Goal: Task Accomplishment & Management: Use online tool/utility

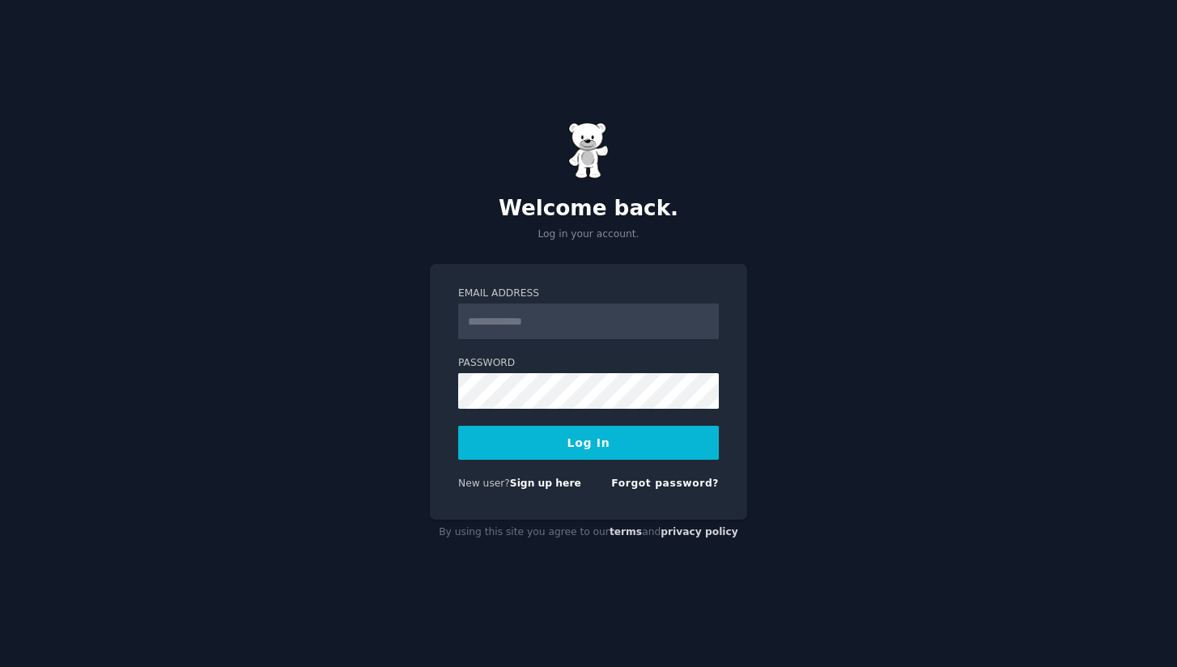
click at [549, 316] on input "Email Address" at bounding box center [588, 322] width 261 height 36
type input "**********"
click at [591, 439] on button "Log In" at bounding box center [588, 443] width 261 height 34
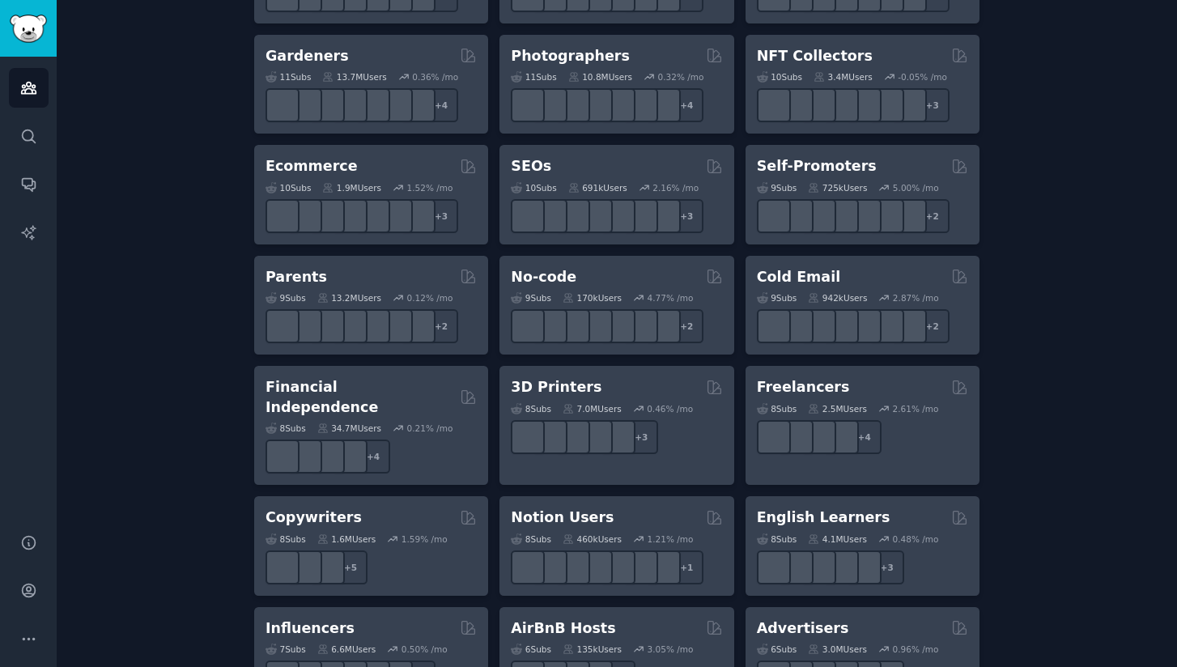
scroll to position [827, 0]
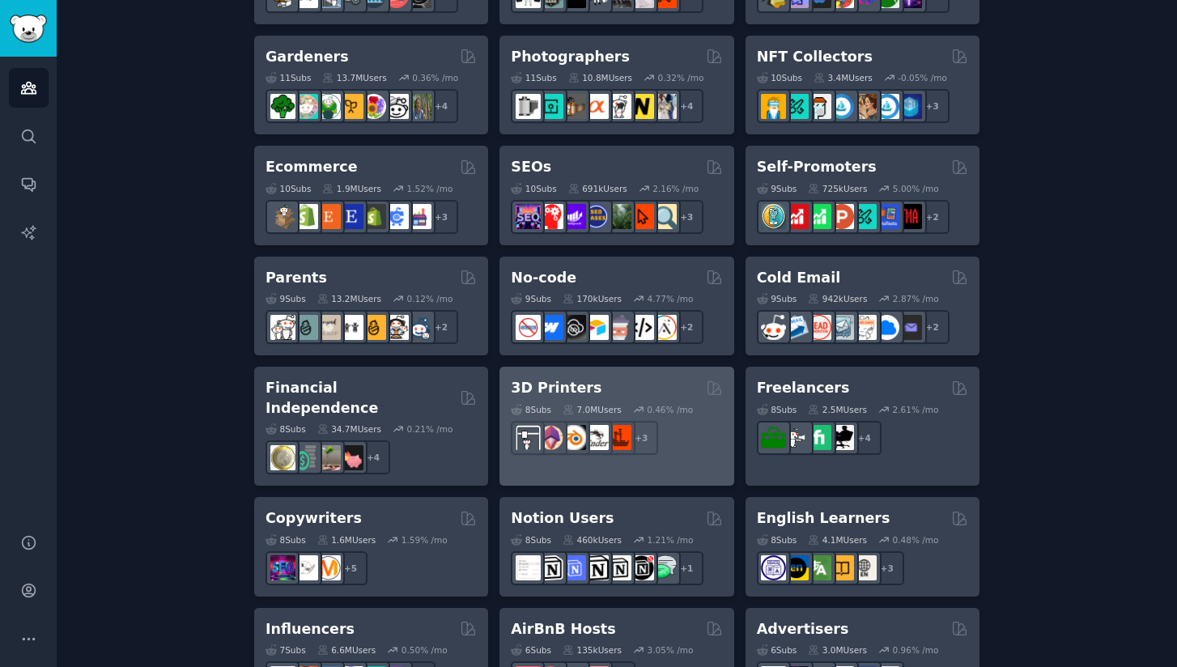
click at [664, 384] on div "3D Printers" at bounding box center [616, 388] width 211 height 20
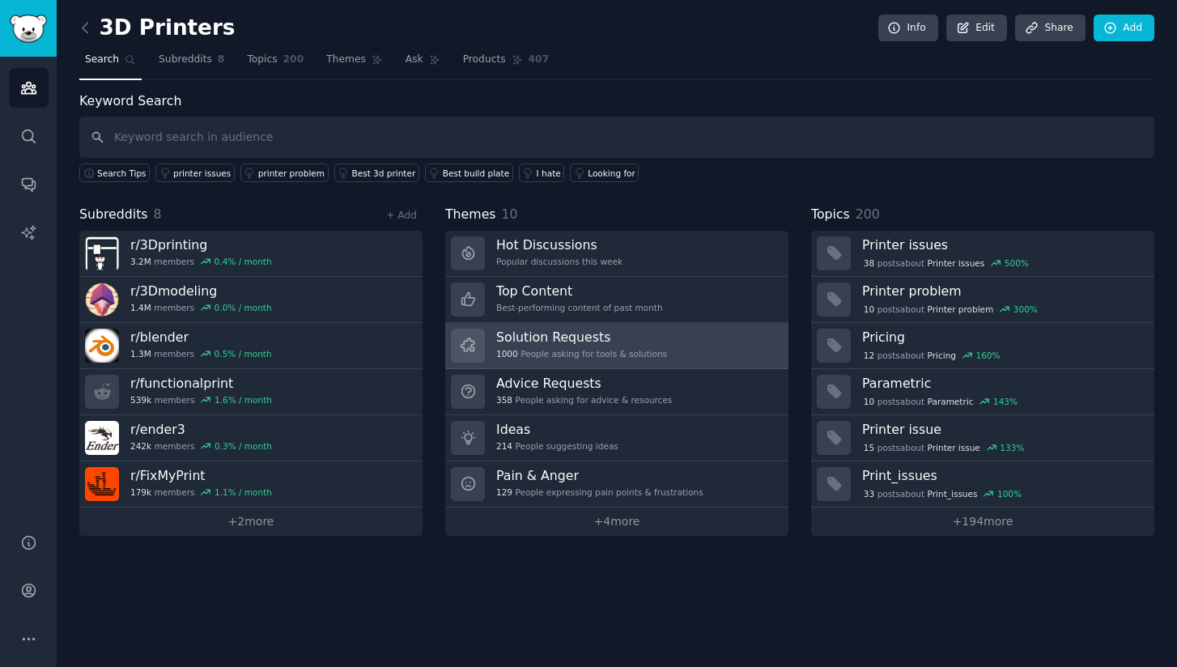
click at [618, 329] on h3 "Solution Requests" at bounding box center [581, 337] width 171 height 17
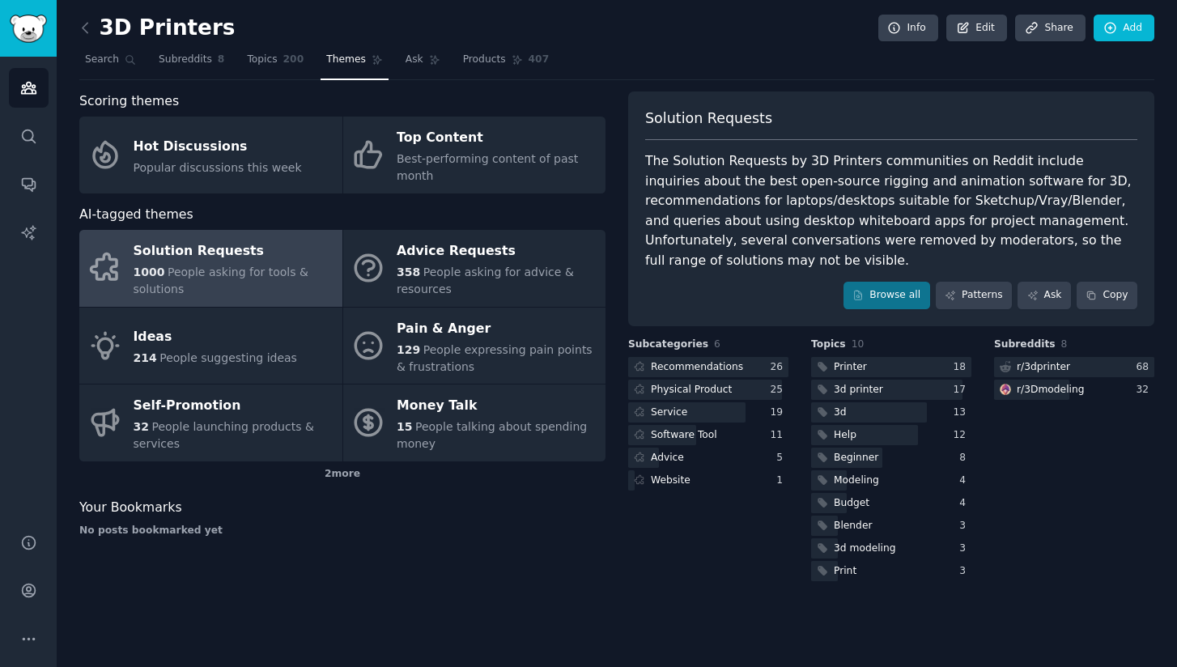
click at [72, 22] on div "3D Printers Info Edit Share Add Search Subreddits 8 Topics 200 Themes Ask Produ…" at bounding box center [617, 333] width 1120 height 667
click at [79, 22] on icon at bounding box center [85, 27] width 17 height 17
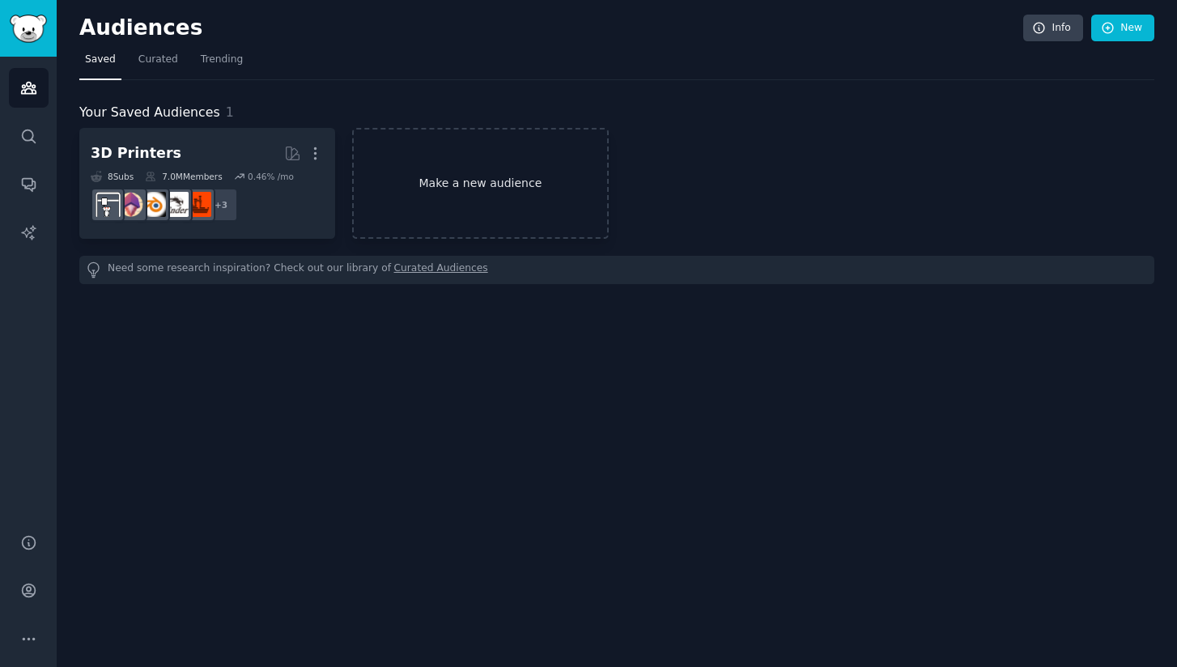
click at [443, 236] on link "Make a new audience" at bounding box center [480, 183] width 256 height 111
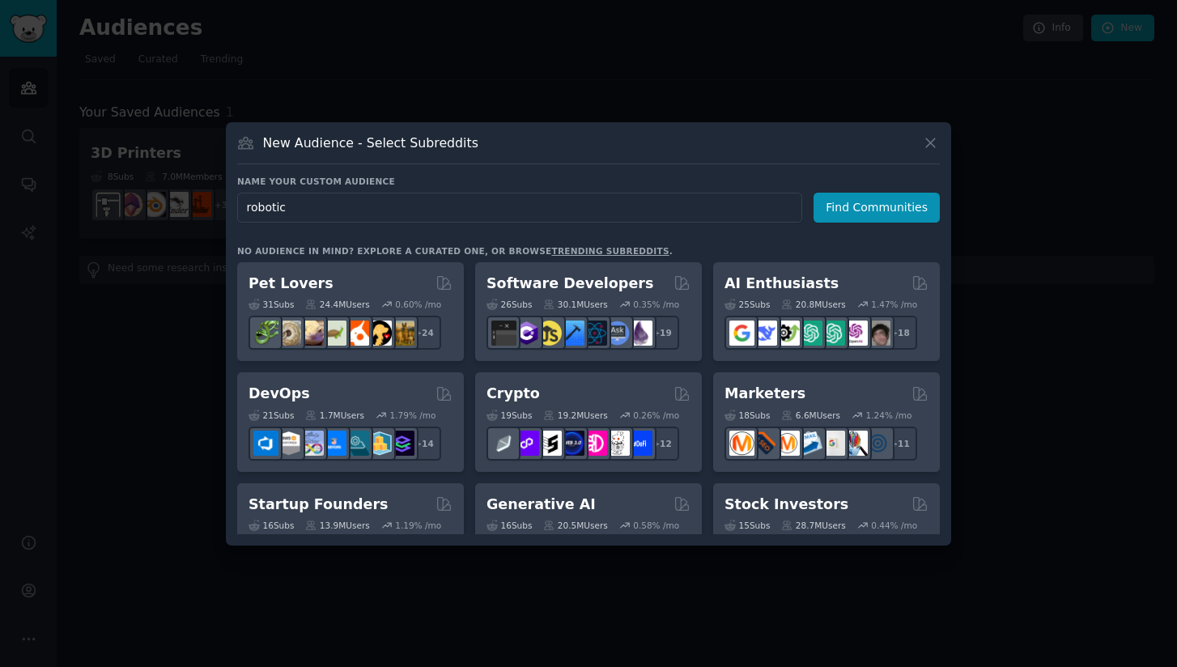
type input "robotics"
click button "Find Communities" at bounding box center [876, 208] width 126 height 30
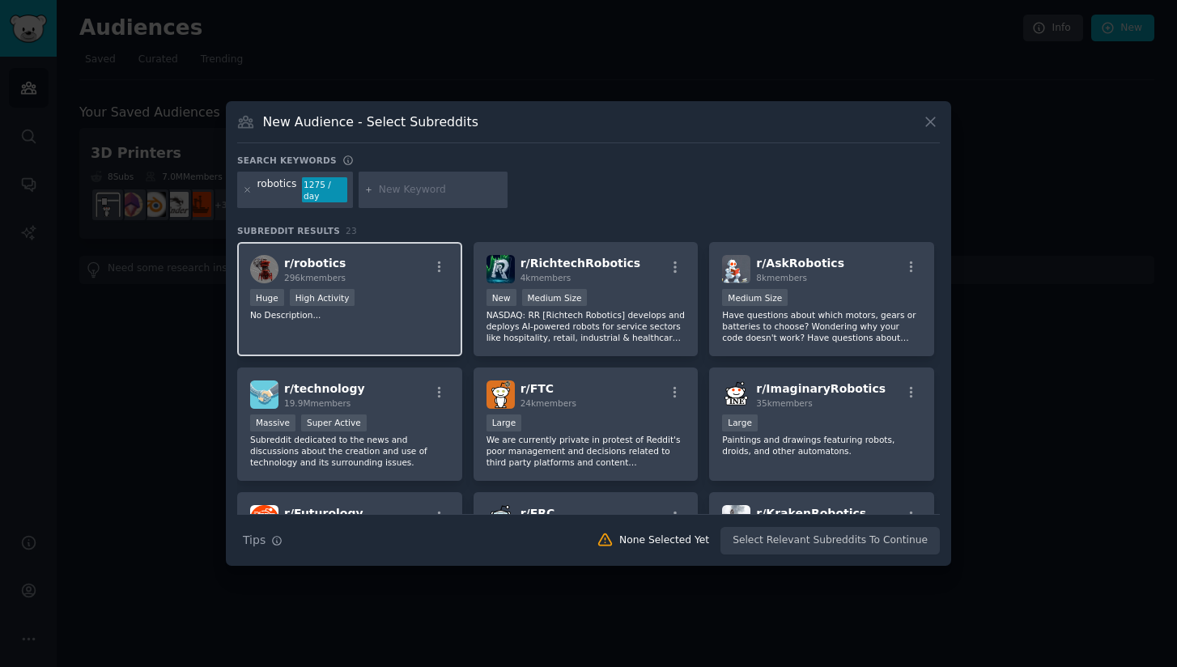
click at [386, 310] on p "No Description..." at bounding box center [349, 314] width 199 height 11
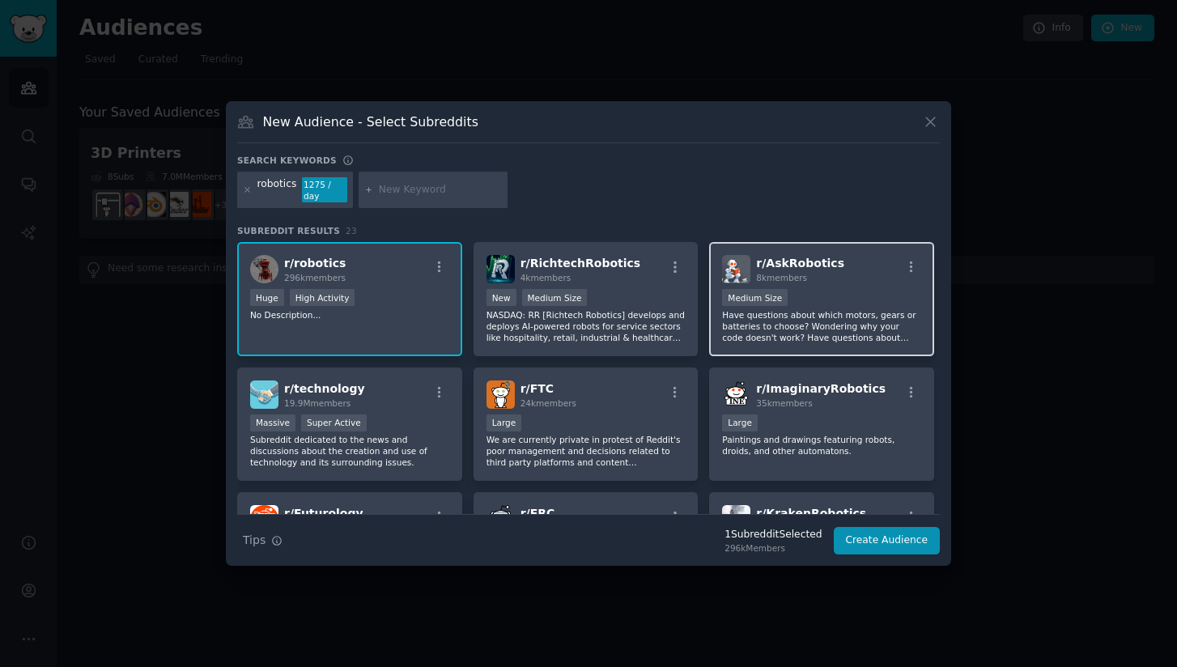
click at [863, 312] on p "Have questions about which motors, gears or batteries to choose? Wondering why …" at bounding box center [821, 326] width 199 height 34
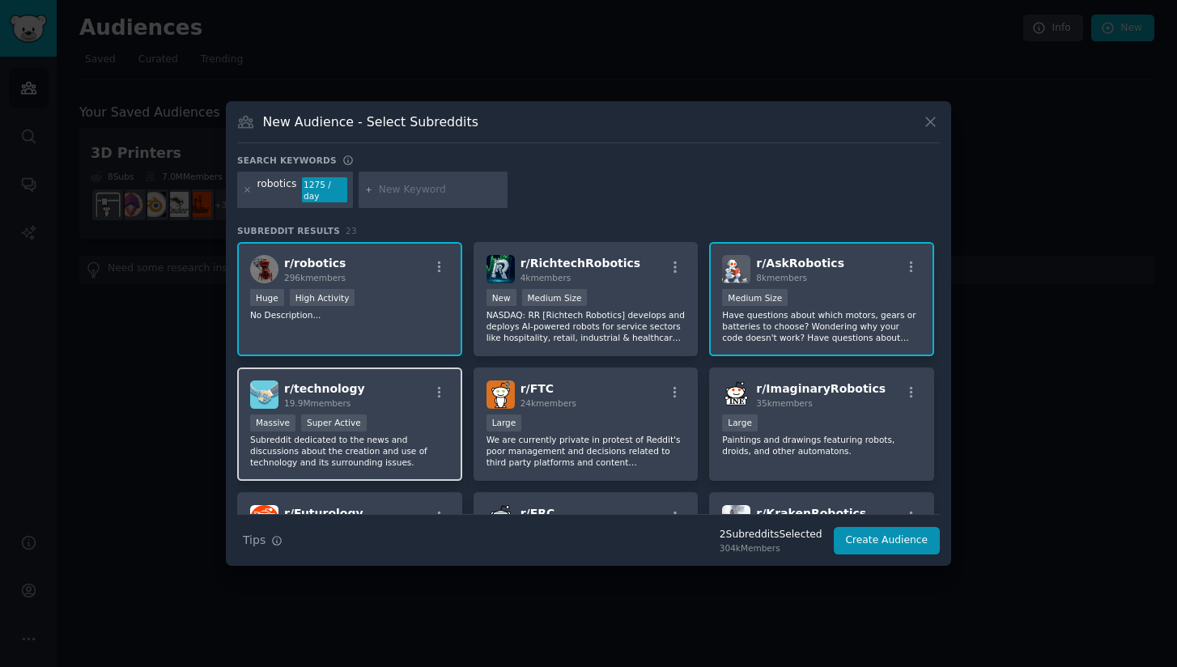
click at [423, 434] on p "Subreddit dedicated to the news and discussions about the creation and use of t…" at bounding box center [349, 451] width 199 height 34
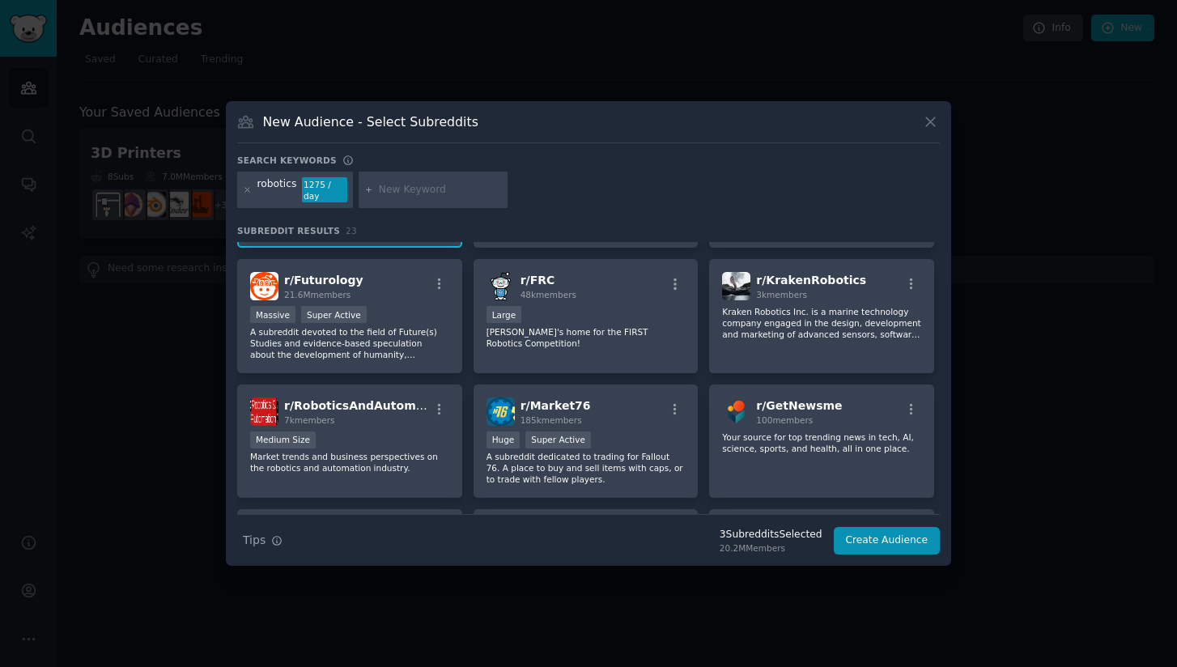
scroll to position [243, 0]
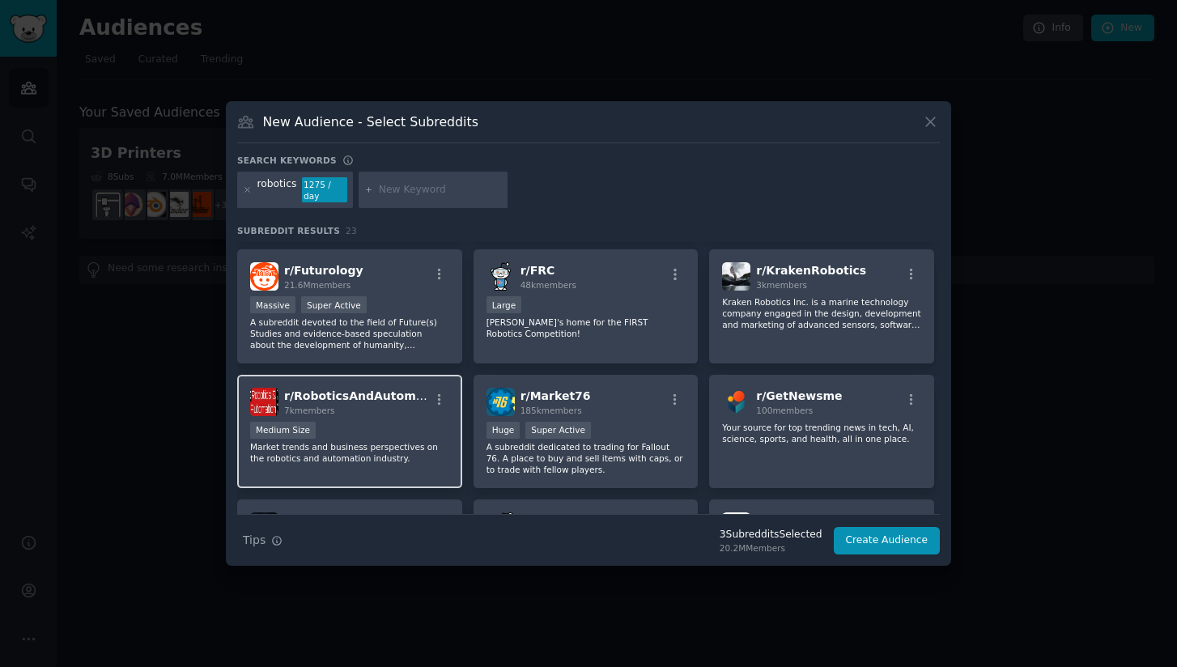
click at [404, 441] on p "Market trends and business perspectives on the robotics and automation industry." at bounding box center [349, 452] width 199 height 23
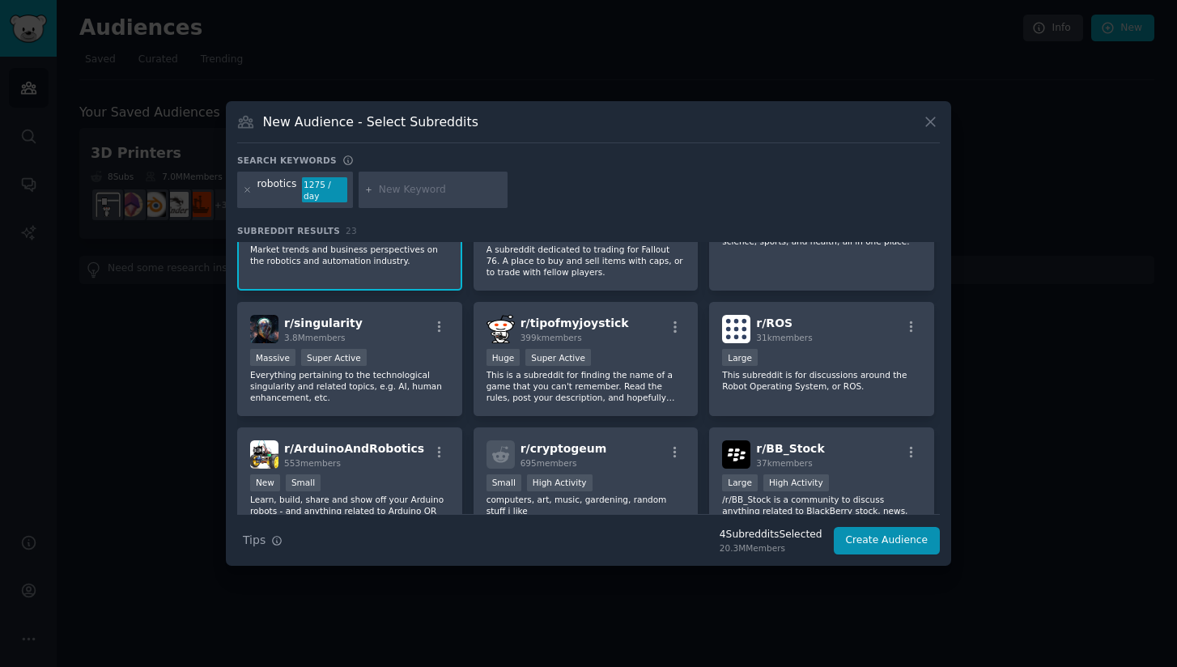
scroll to position [442, 0]
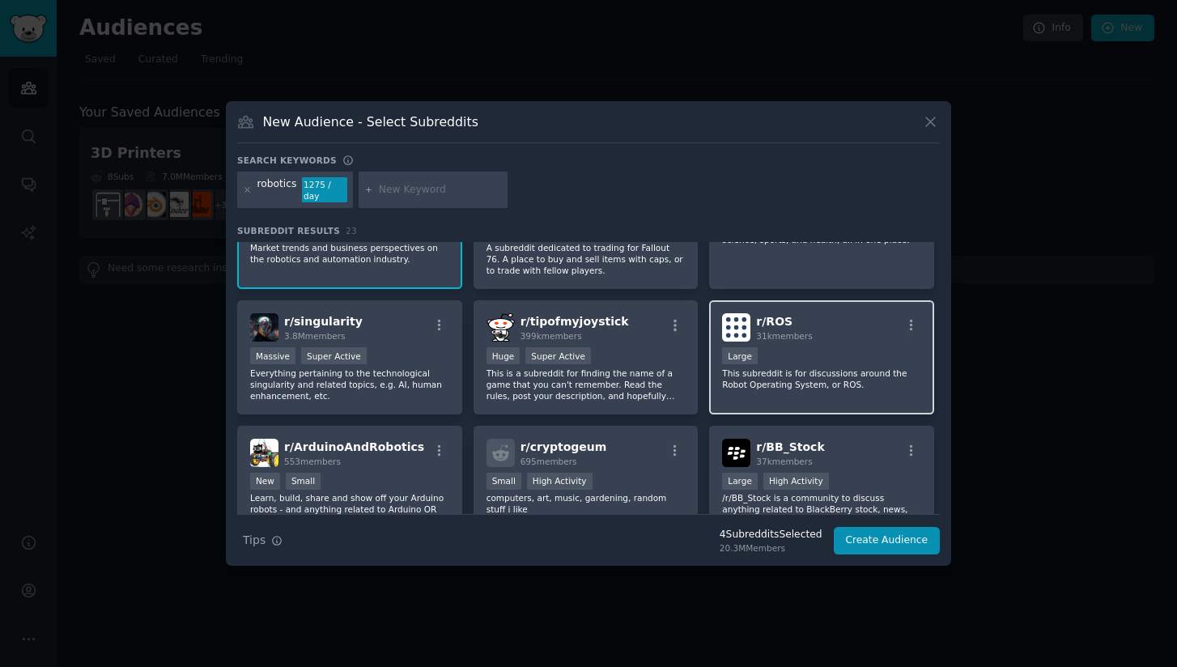
click at [825, 368] on p "This subreddit is for discussions around the Robot Operating System, or ROS." at bounding box center [821, 378] width 199 height 23
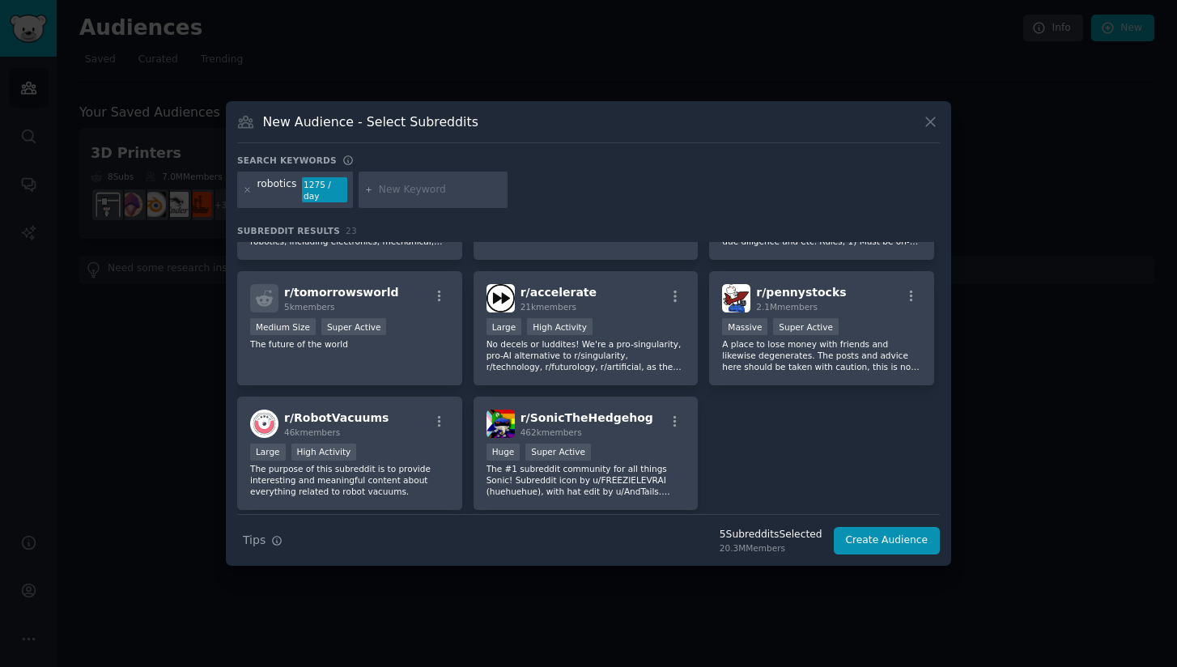
scroll to position [725, 0]
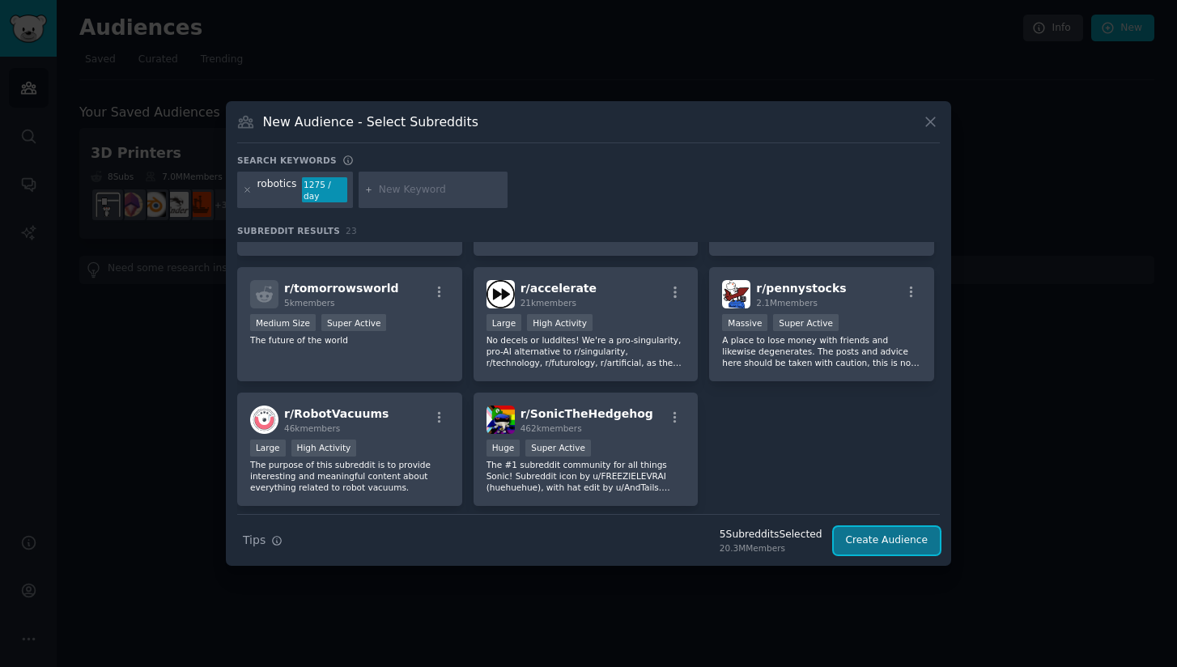
click at [860, 529] on button "Create Audience" at bounding box center [887, 541] width 107 height 28
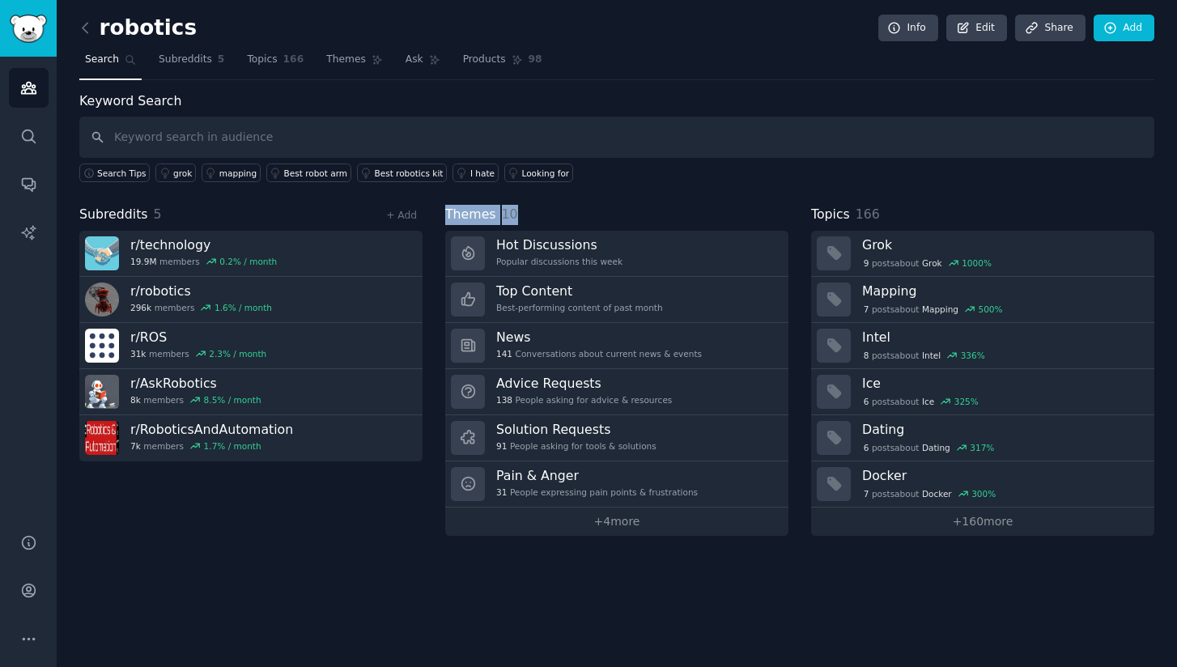
drag, startPoint x: 550, startPoint y: 223, endPoint x: 439, endPoint y: 221, distance: 110.9
click at [439, 221] on div "Subreddits 5 + Add r/ technology 19.9M members 0.2 % / month r/ robotics 296k m…" at bounding box center [616, 370] width 1075 height 331
drag, startPoint x: 923, startPoint y: 217, endPoint x: 810, endPoint y: 217, distance: 112.5
click at [810, 217] on div "Subreddits 5 + Add r/ technology 19.9M members 0.2 % / month r/ robotics 296k m…" at bounding box center [616, 370] width 1075 height 331
drag, startPoint x: 470, startPoint y: 210, endPoint x: 445, endPoint y: 210, distance: 25.1
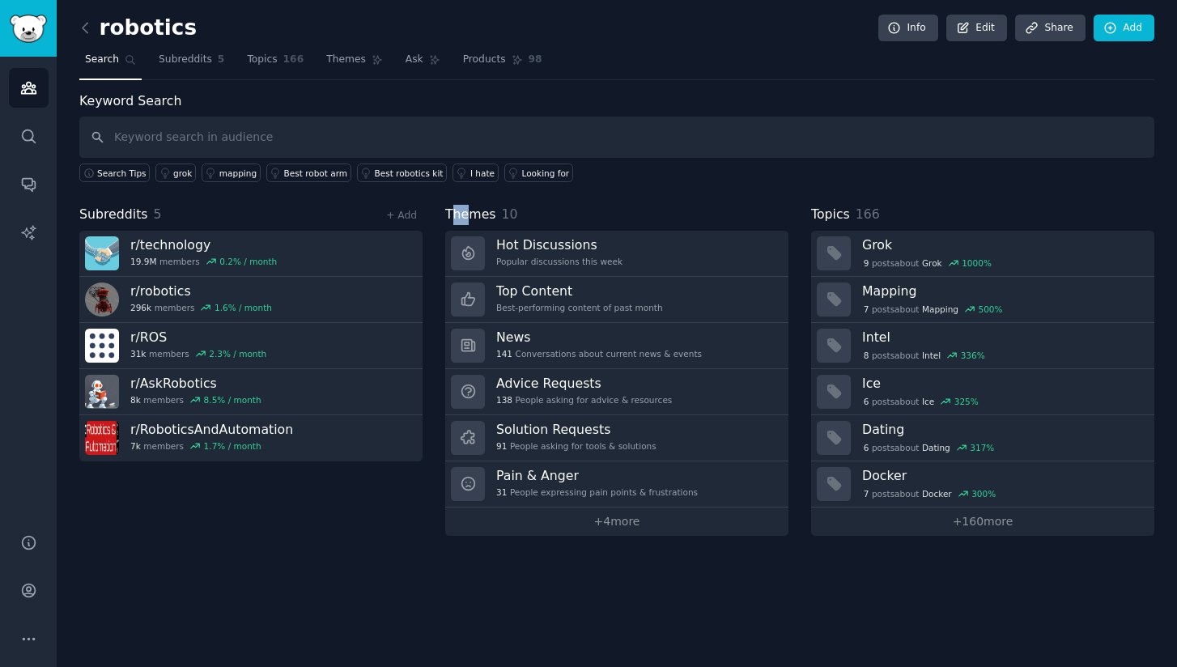
click at [446, 210] on span "Themes" at bounding box center [470, 215] width 51 height 20
click at [524, 214] on div "Themes 10" at bounding box center [616, 215] width 343 height 20
drag, startPoint x: 524, startPoint y: 214, endPoint x: 463, endPoint y: 214, distance: 60.7
click at [463, 214] on div "Themes 10" at bounding box center [616, 215] width 343 height 20
drag, startPoint x: 188, startPoint y: 220, endPoint x: 76, endPoint y: 207, distance: 112.4
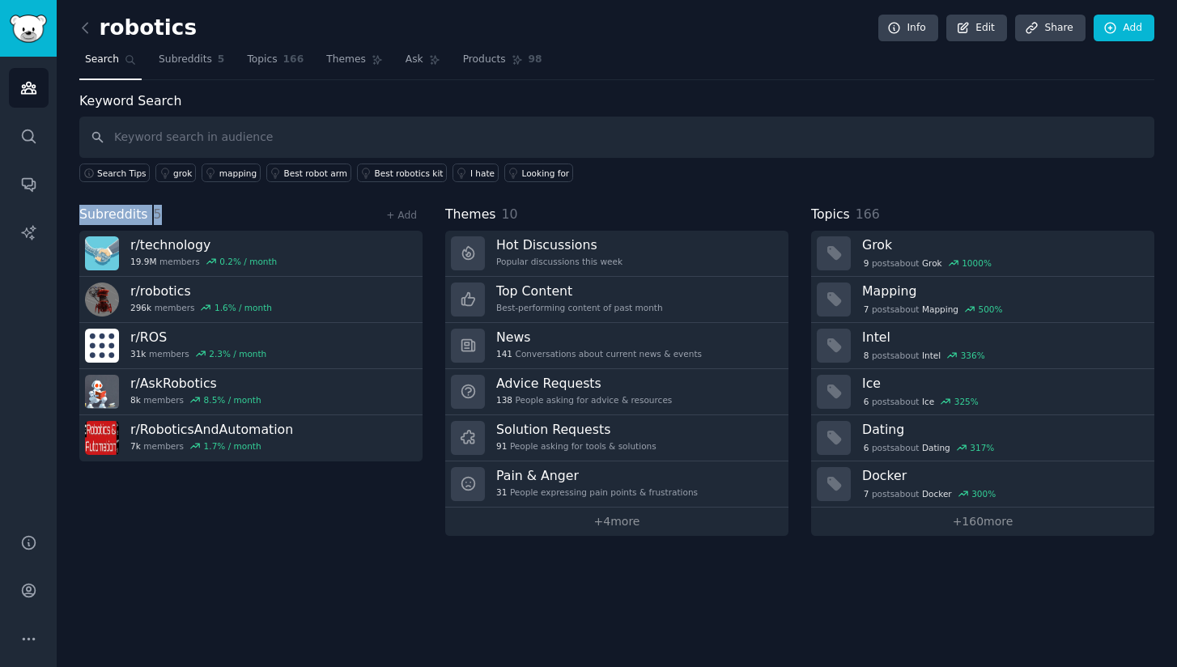
click at [76, 207] on div "robotics Info Edit Share Add Search Subreddits 5 Topics 166 Themes Ask Products…" at bounding box center [617, 333] width 1120 height 667
click at [178, 214] on div "Subreddits 5 + Add" at bounding box center [250, 215] width 343 height 20
drag, startPoint x: 176, startPoint y: 214, endPoint x: 70, endPoint y: 212, distance: 105.2
click at [70, 212] on div "robotics Info Edit Share Add Search Subreddits 5 Topics 166 Themes Ask Products…" at bounding box center [617, 333] width 1120 height 667
click at [172, 221] on div "Subreddits 5 + Add" at bounding box center [250, 215] width 343 height 20
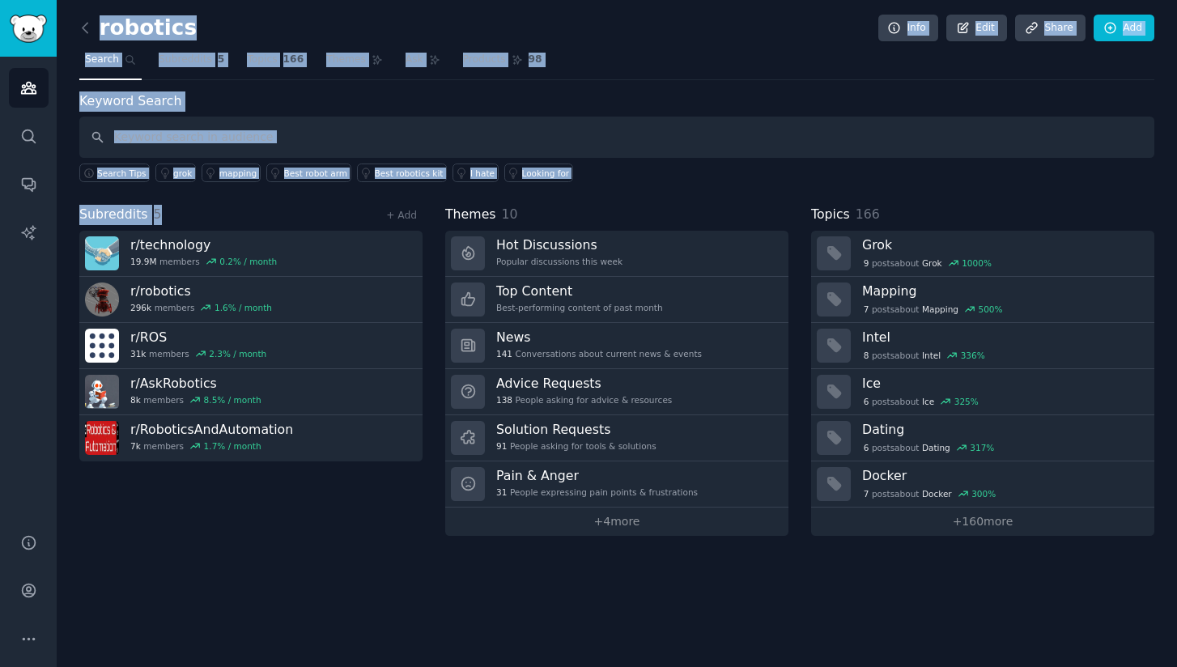
drag, startPoint x: 172, startPoint y: 221, endPoint x: 53, endPoint y: 217, distance: 119.0
click at [53, 217] on div "Audiences Search Conversations AI Reports Help Account More robotics Info Edit …" at bounding box center [588, 333] width 1177 height 667
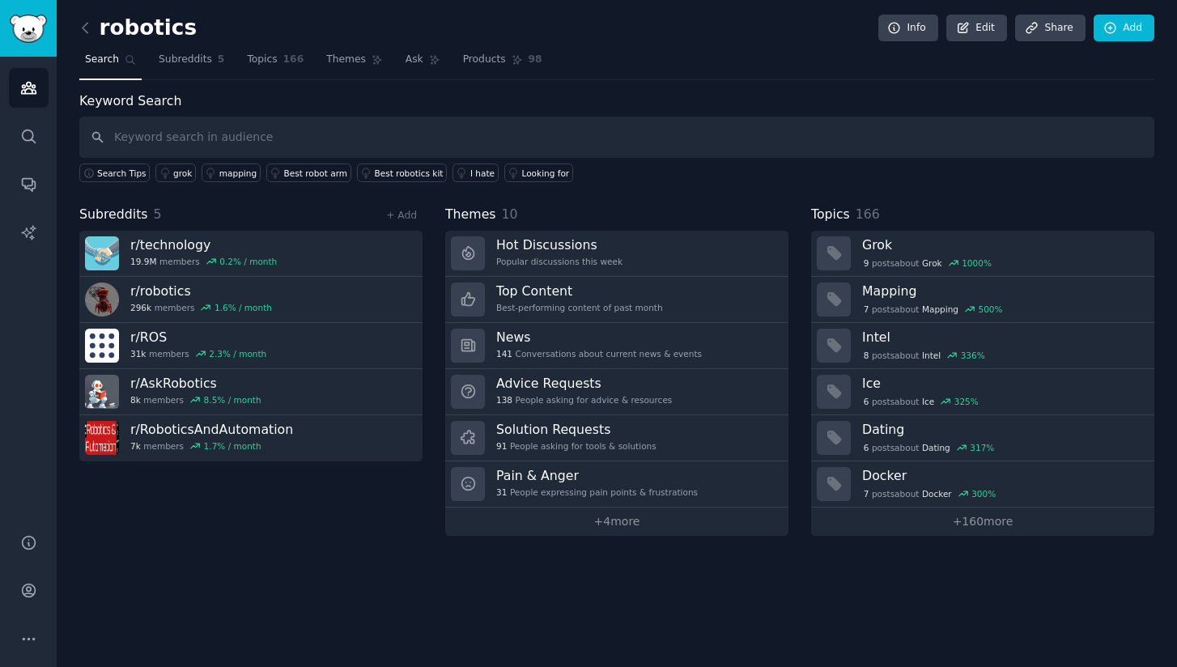
click at [519, 223] on div "Themes 10" at bounding box center [616, 215] width 343 height 20
drag, startPoint x: 525, startPoint y: 221, endPoint x: 447, endPoint y: 221, distance: 78.5
click at [447, 221] on div "Themes 10" at bounding box center [616, 215] width 343 height 20
click at [573, 216] on div "Themes 10" at bounding box center [616, 215] width 343 height 20
click at [229, 152] on input "text" at bounding box center [616, 137] width 1075 height 41
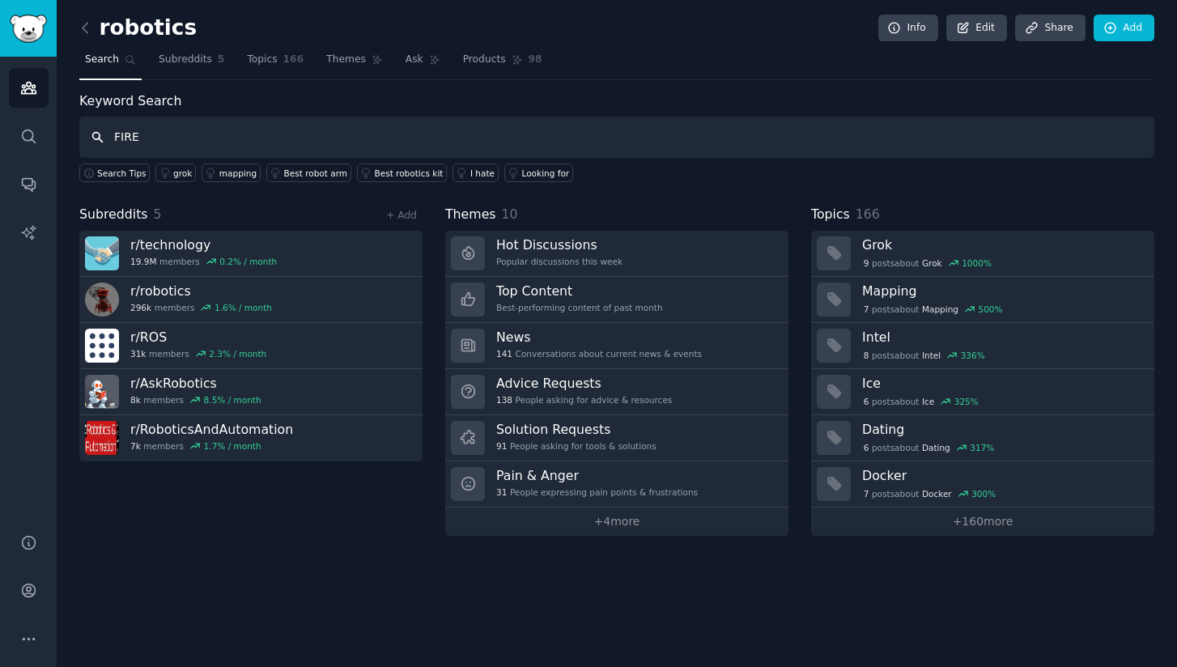
type input "FIRE"
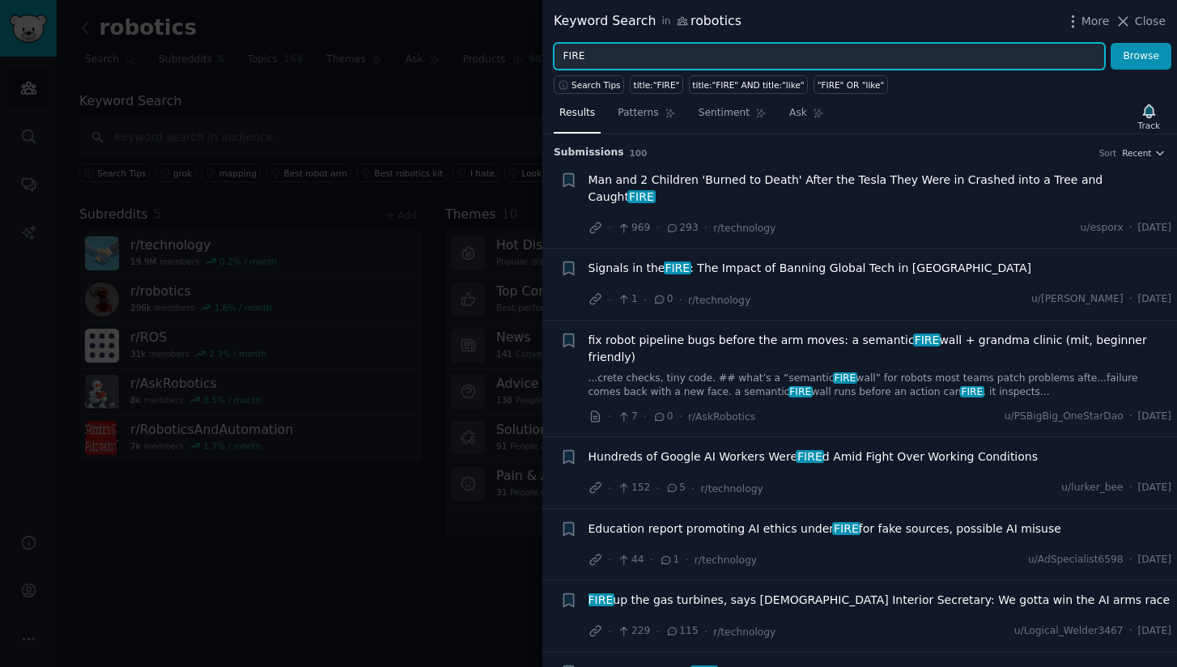
click at [626, 62] on input "FIRE" at bounding box center [829, 57] width 551 height 28
type input "FIRE Finance"
click at [1110, 43] on button "Browse" at bounding box center [1140, 57] width 61 height 28
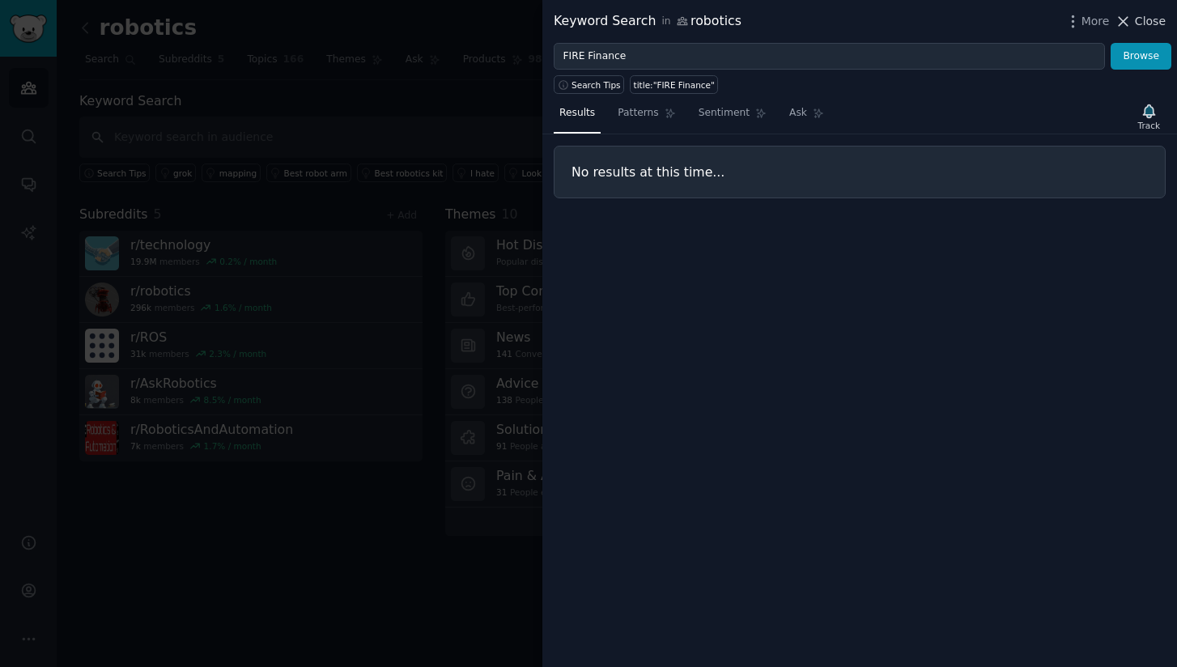
click at [1140, 15] on span "Close" at bounding box center [1150, 21] width 31 height 17
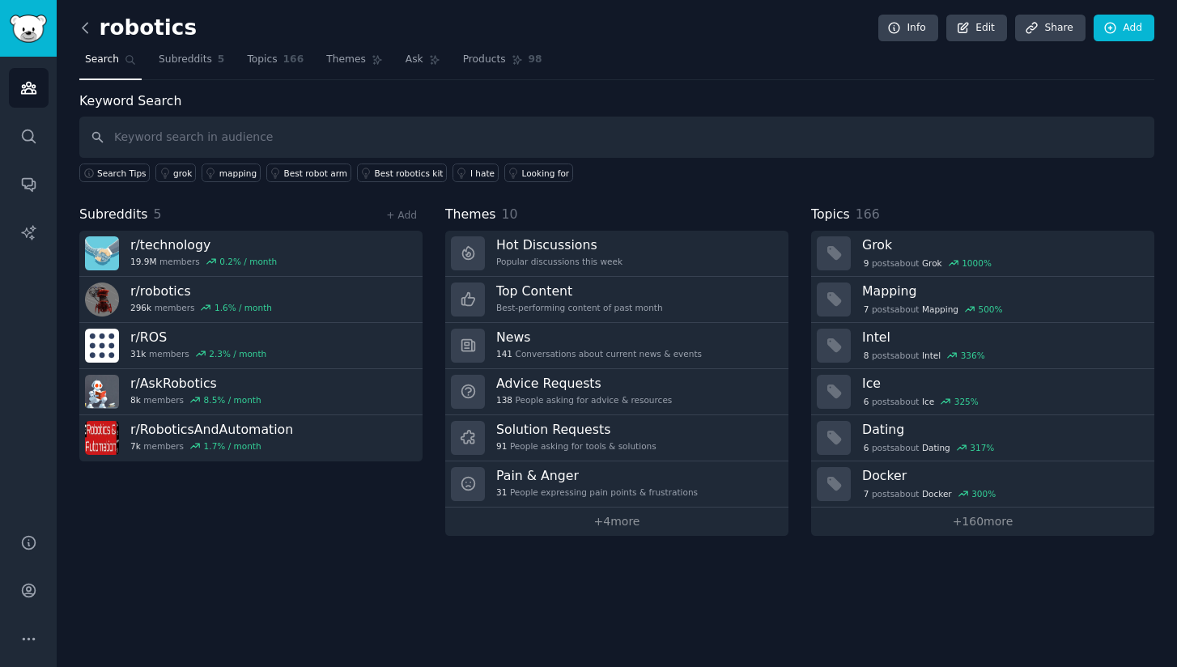
click at [81, 21] on icon at bounding box center [85, 27] width 17 height 17
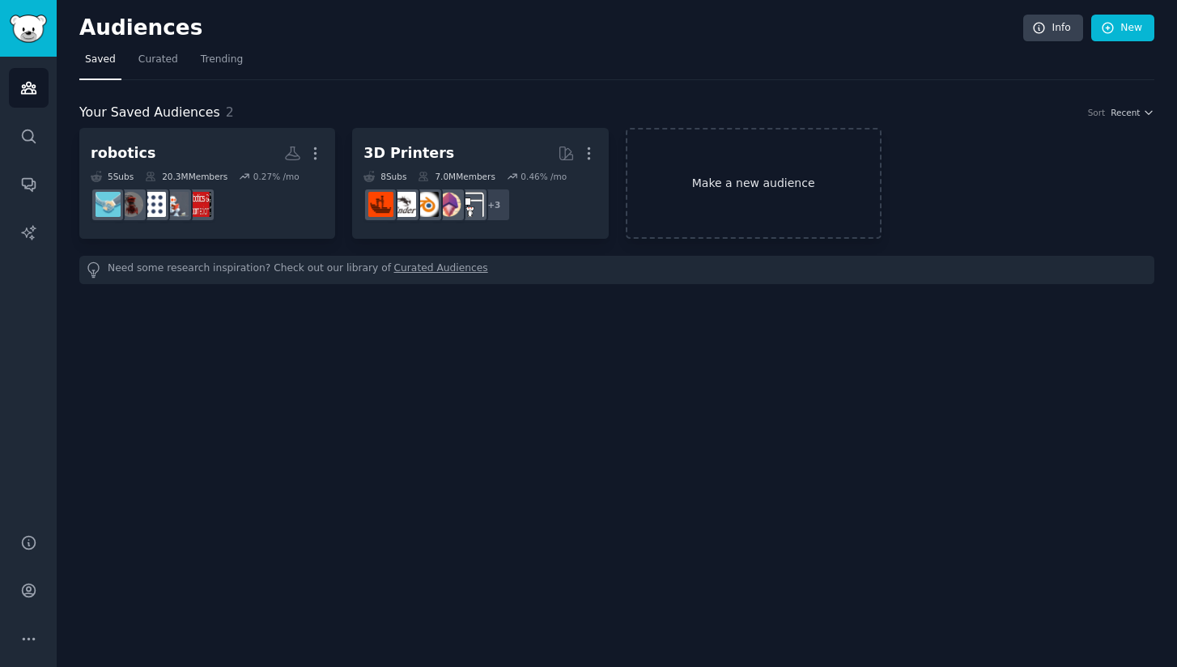
click at [756, 153] on link "Make a new audience" at bounding box center [754, 183] width 256 height 111
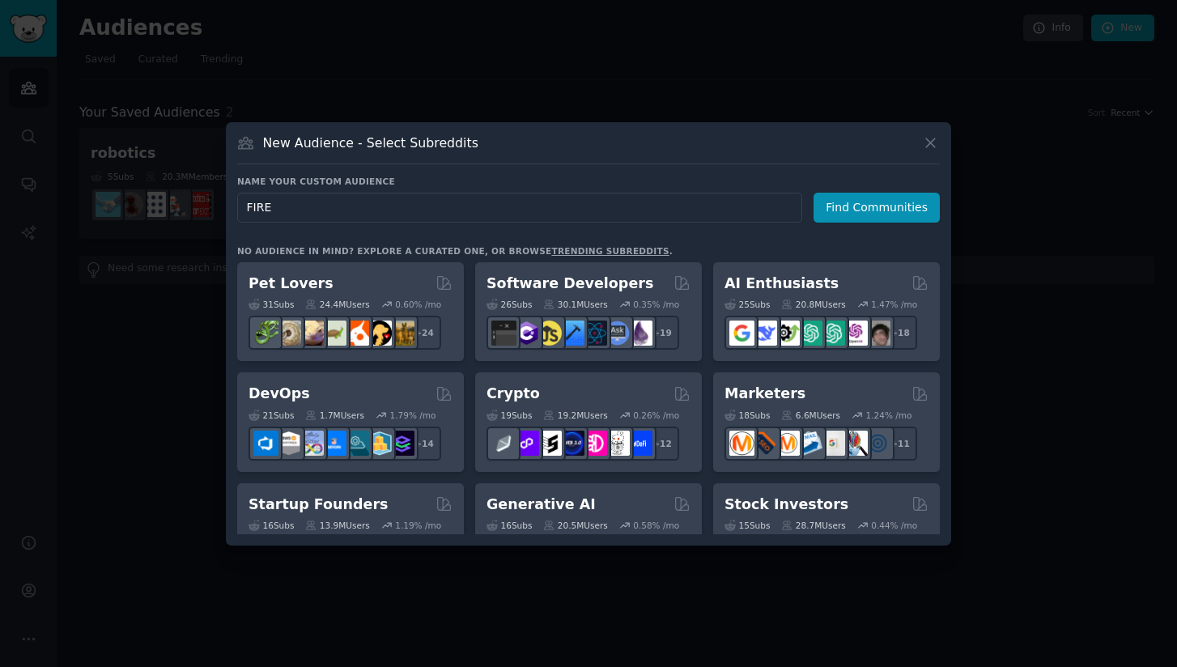
type input "FIRE"
click at [842, 222] on div "Name your custom audience Audience Name FIRE Find Communities No audience in mi…" at bounding box center [588, 355] width 703 height 359
click at [842, 216] on button "Find Communities" at bounding box center [876, 208] width 126 height 30
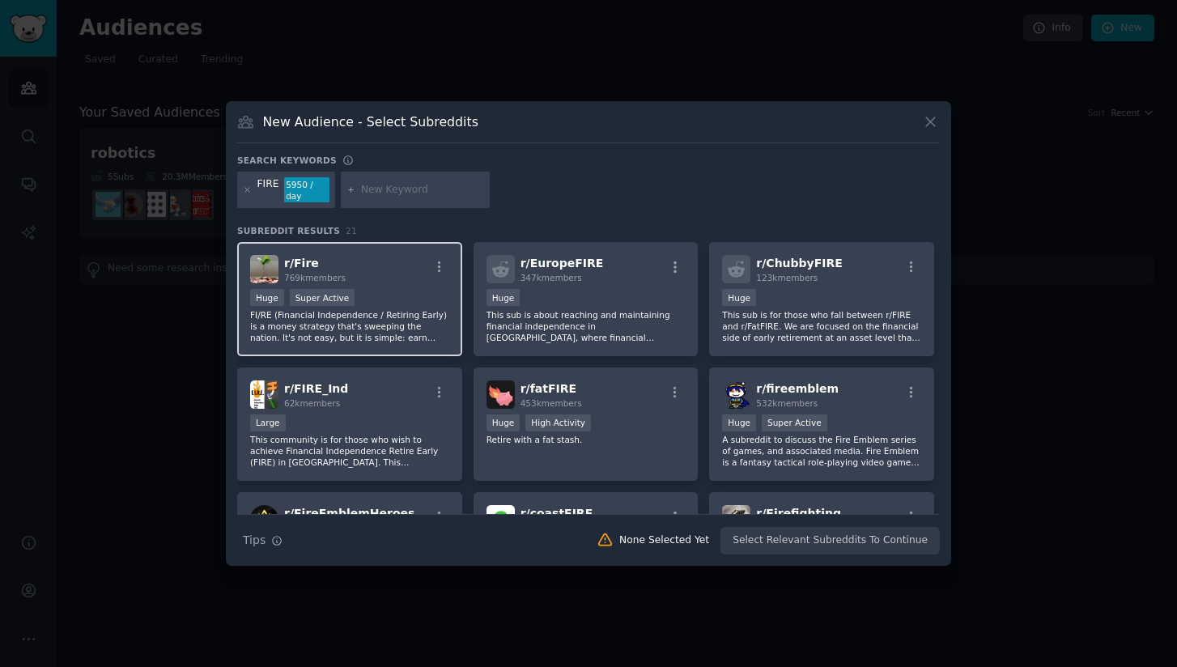
click at [411, 293] on div "Huge Super Active" at bounding box center [349, 299] width 199 height 20
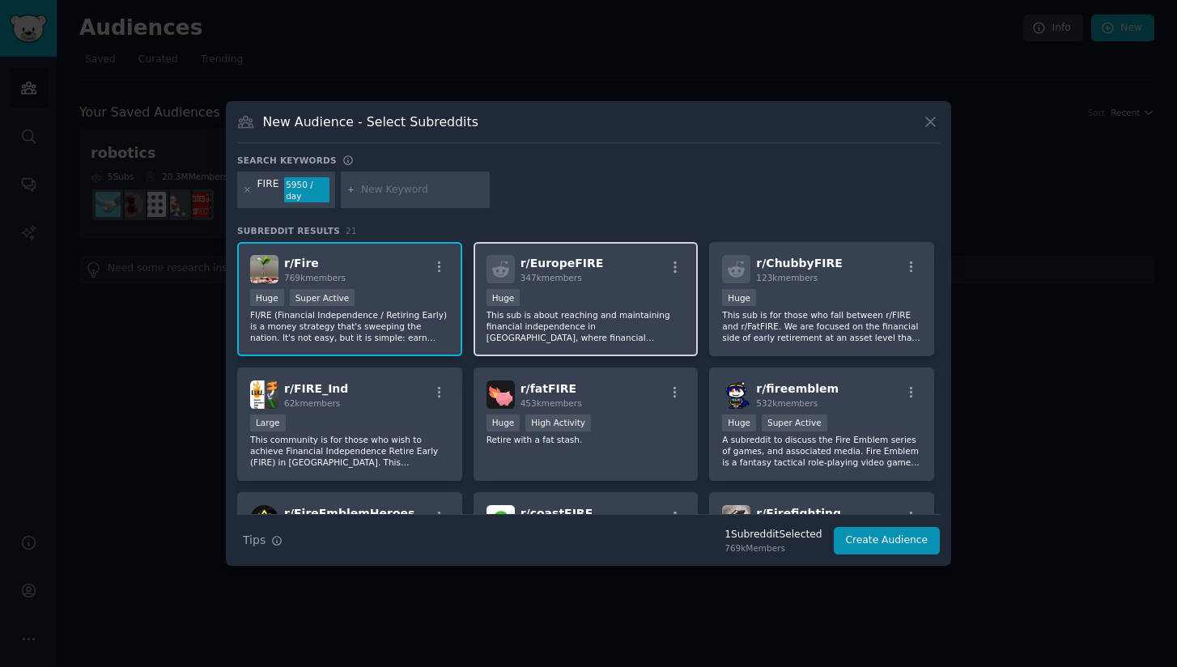
click at [571, 307] on div "Huge" at bounding box center [585, 299] width 199 height 20
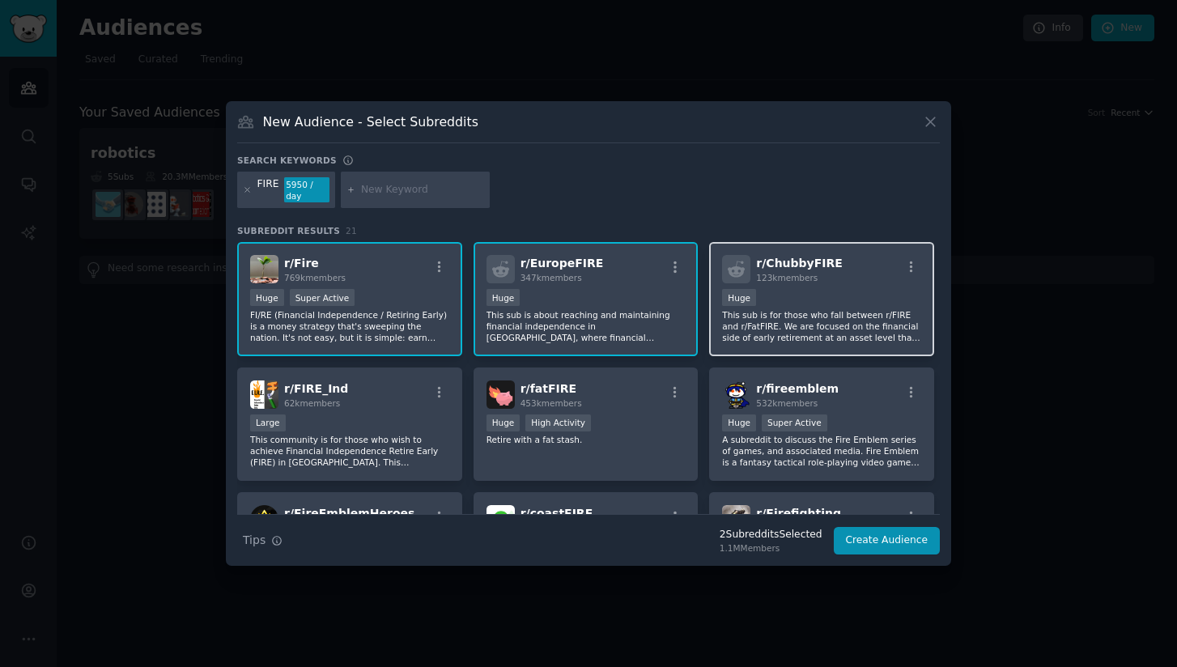
click at [837, 331] on p "This sub is for those who fall between r/FIRE and r/FatFIRE. We are focused on …" at bounding box center [821, 326] width 199 height 34
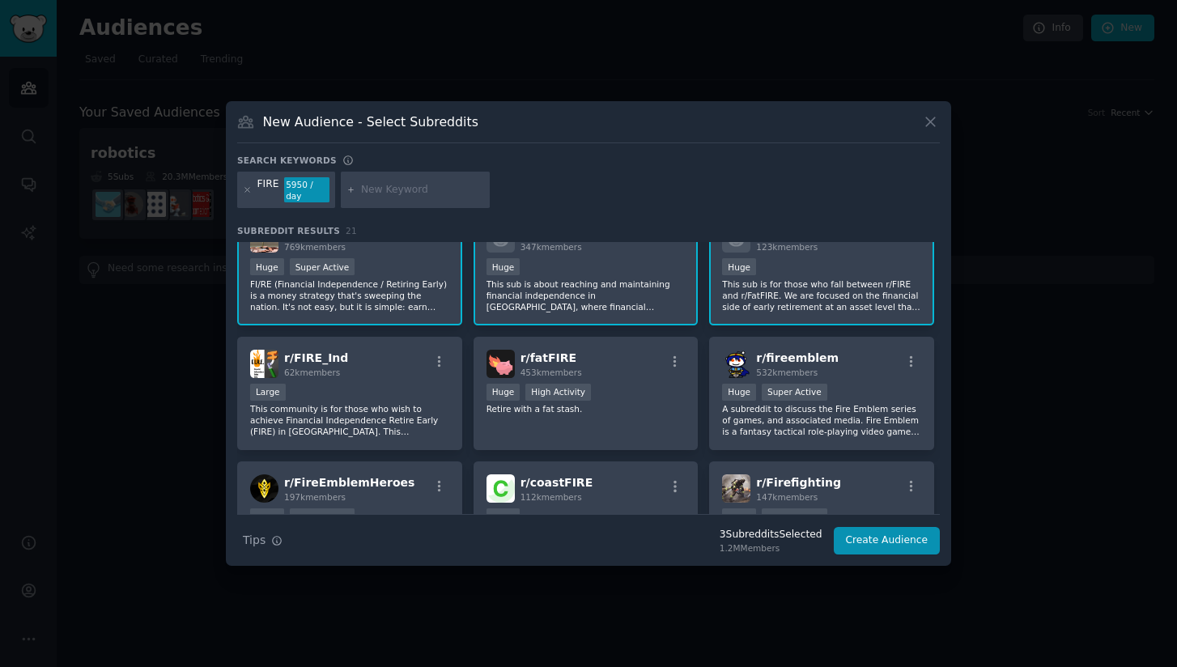
scroll to position [32, 0]
click at [388, 429] on p "This community is for those who wish to achieve Financial Independence Retire E…" at bounding box center [349, 418] width 199 height 34
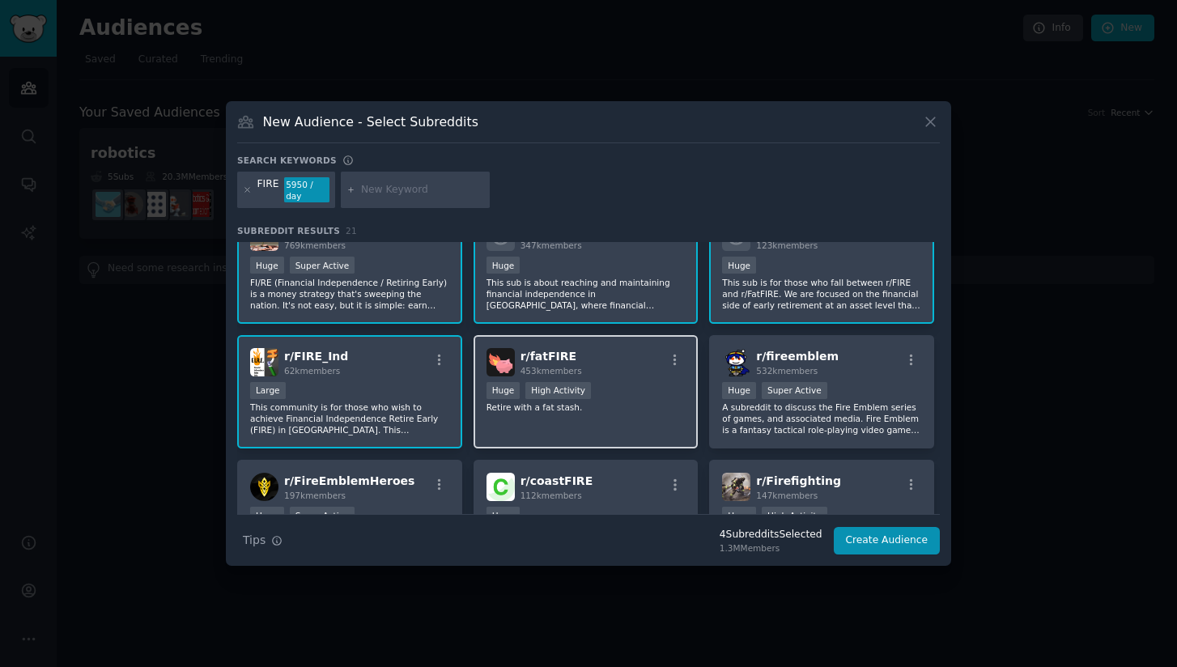
click at [604, 418] on div "r/ fatFIRE 453k members Huge High Activity Retire with a fat stash." at bounding box center [585, 392] width 225 height 114
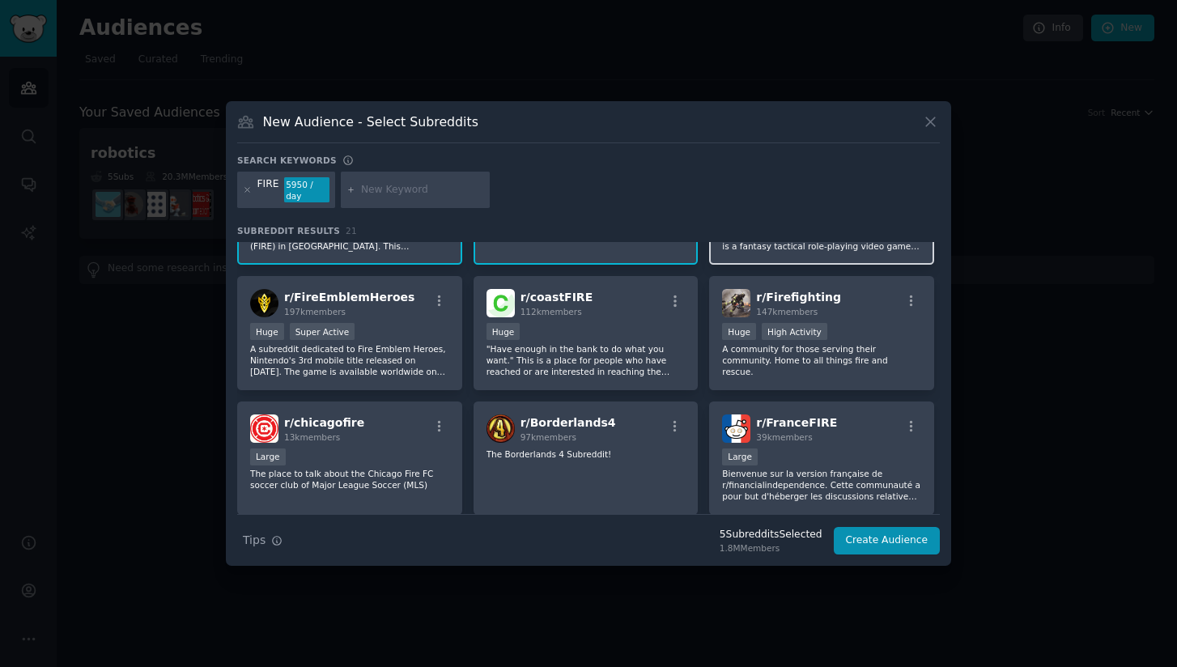
scroll to position [217, 0]
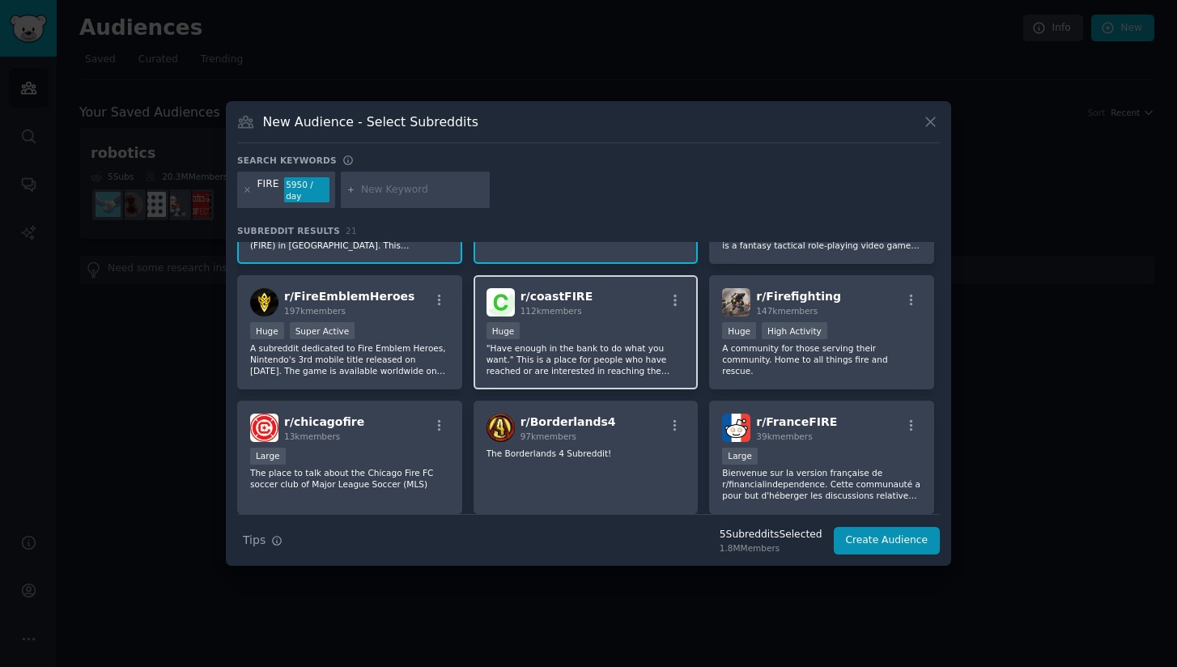
click at [661, 361] on p ""Have enough in the bank to do what you want." This is a place for people who h…" at bounding box center [585, 359] width 199 height 34
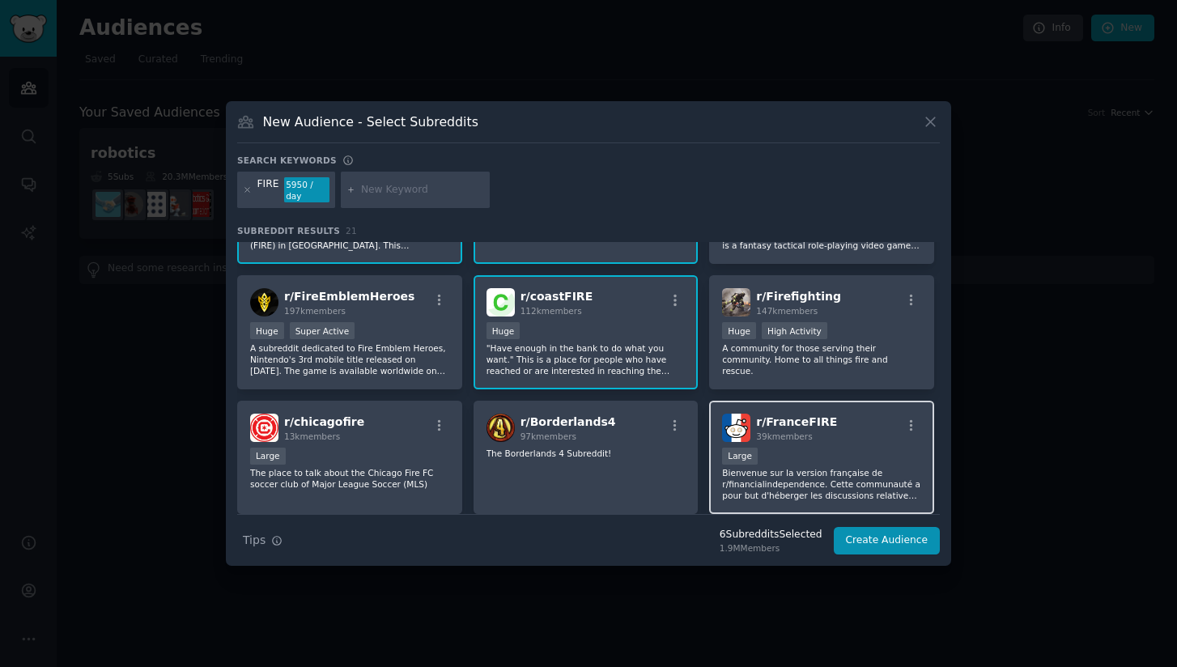
click at [844, 487] on p "Bienvenue sur la version française de r/financialindependence. Cette communauté…" at bounding box center [821, 484] width 199 height 34
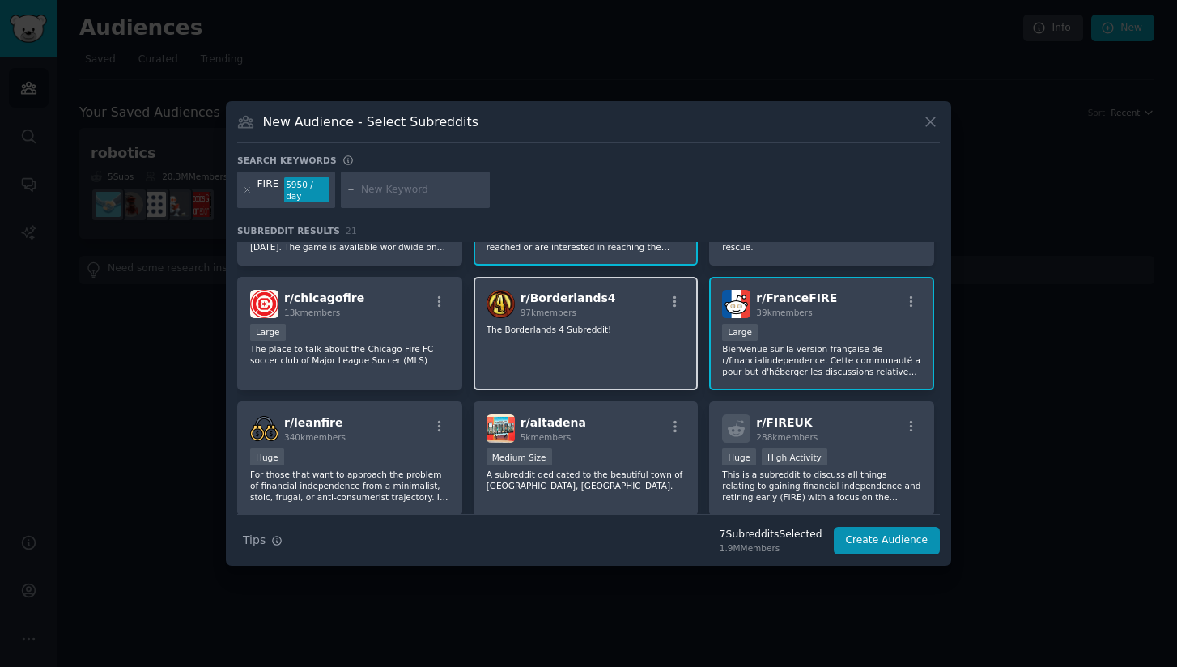
scroll to position [346, 0]
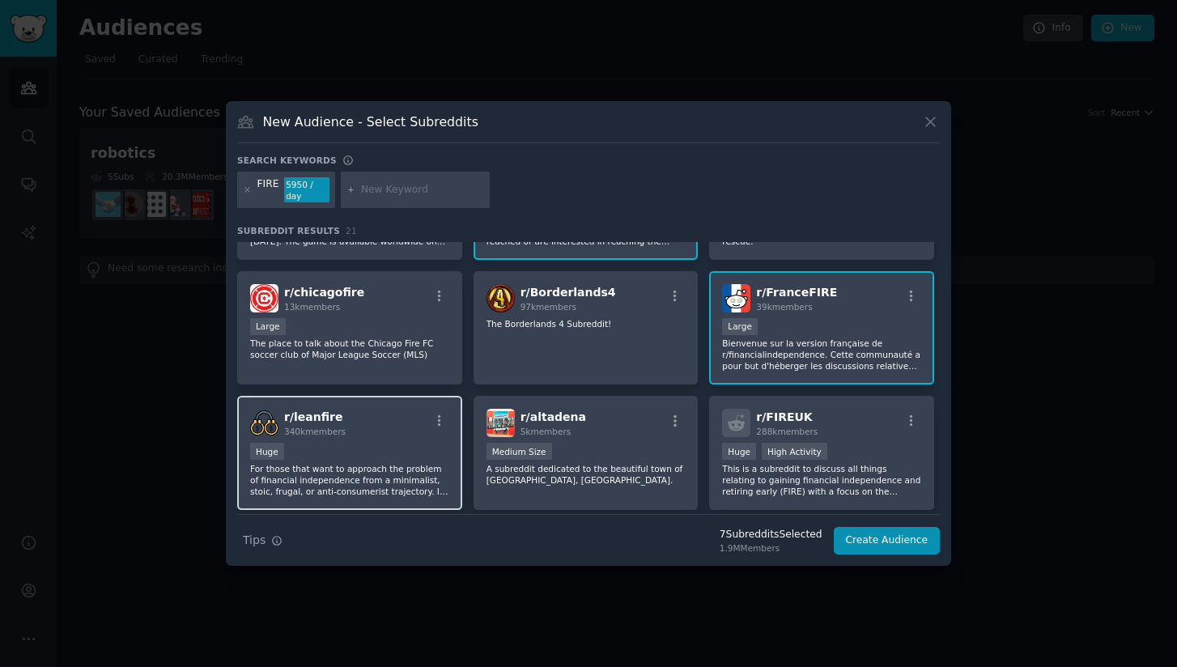
click at [402, 440] on div "r/ leanfire 340k members Huge For those that want to approach the problem of fi…" at bounding box center [349, 453] width 225 height 114
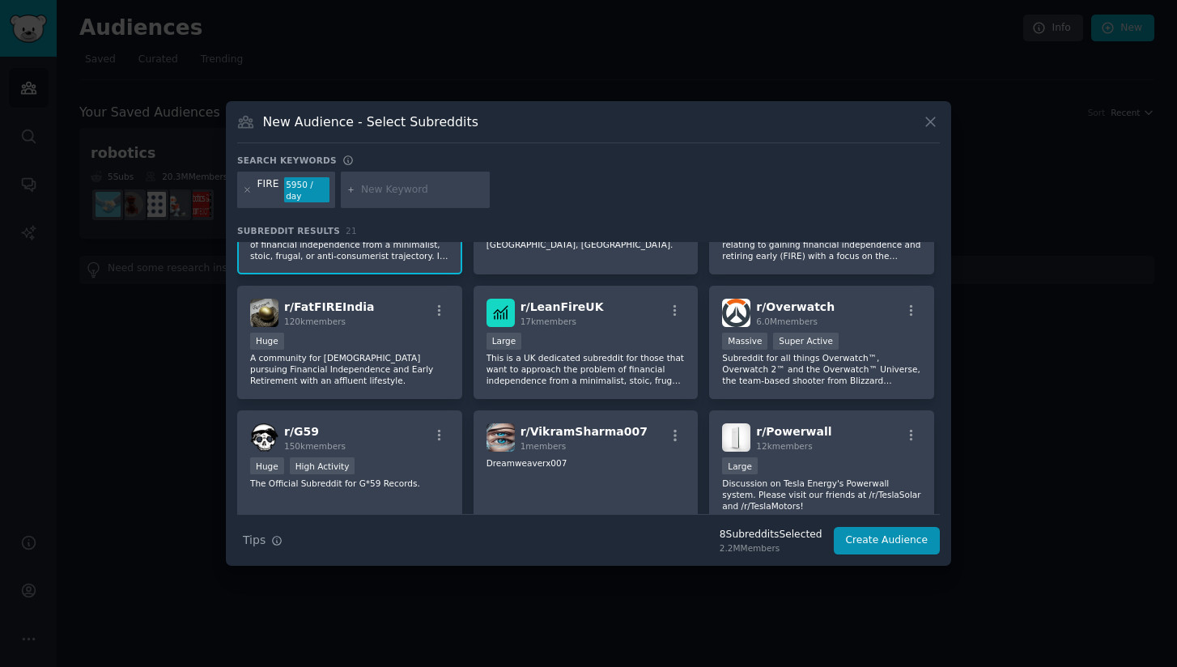
scroll to position [648, 0]
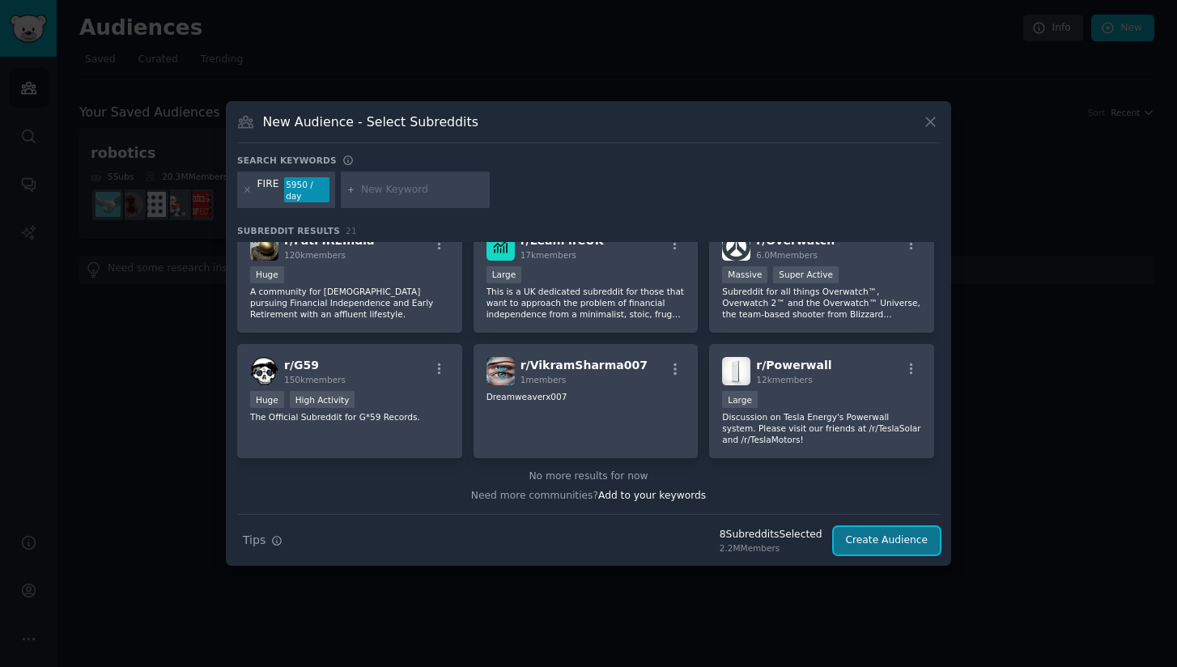
click at [890, 549] on button "Create Audience" at bounding box center [887, 541] width 107 height 28
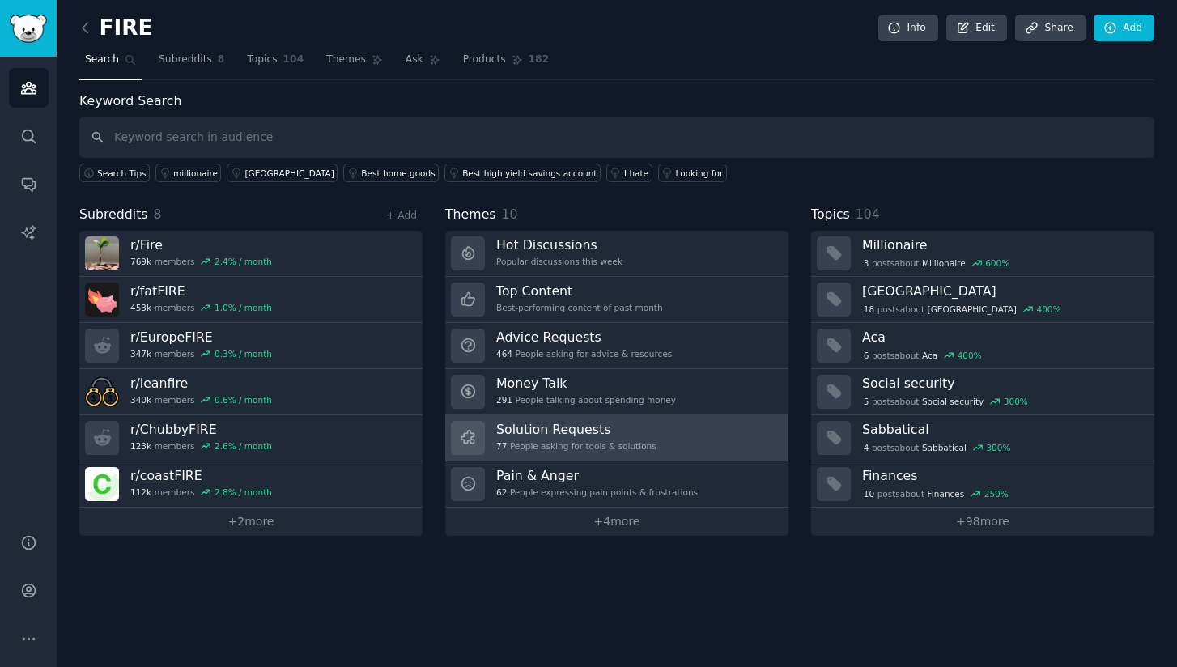
click at [542, 451] on div "77 People asking for tools & solutions" at bounding box center [576, 445] width 160 height 11
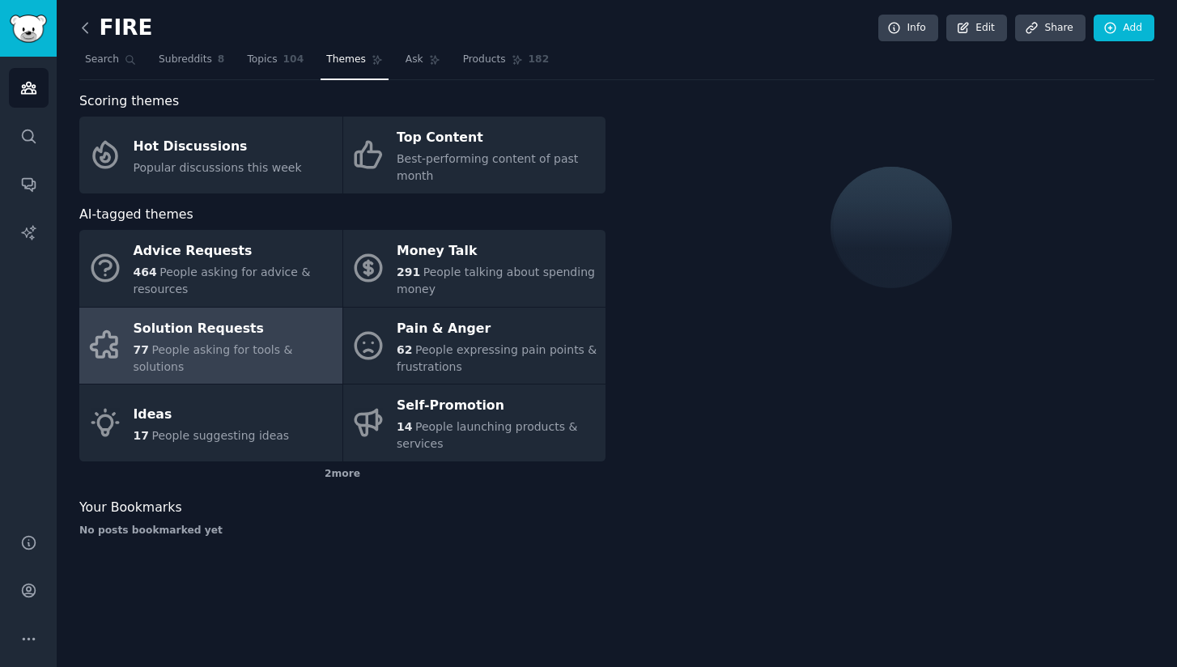
click at [89, 30] on icon at bounding box center [85, 27] width 17 height 17
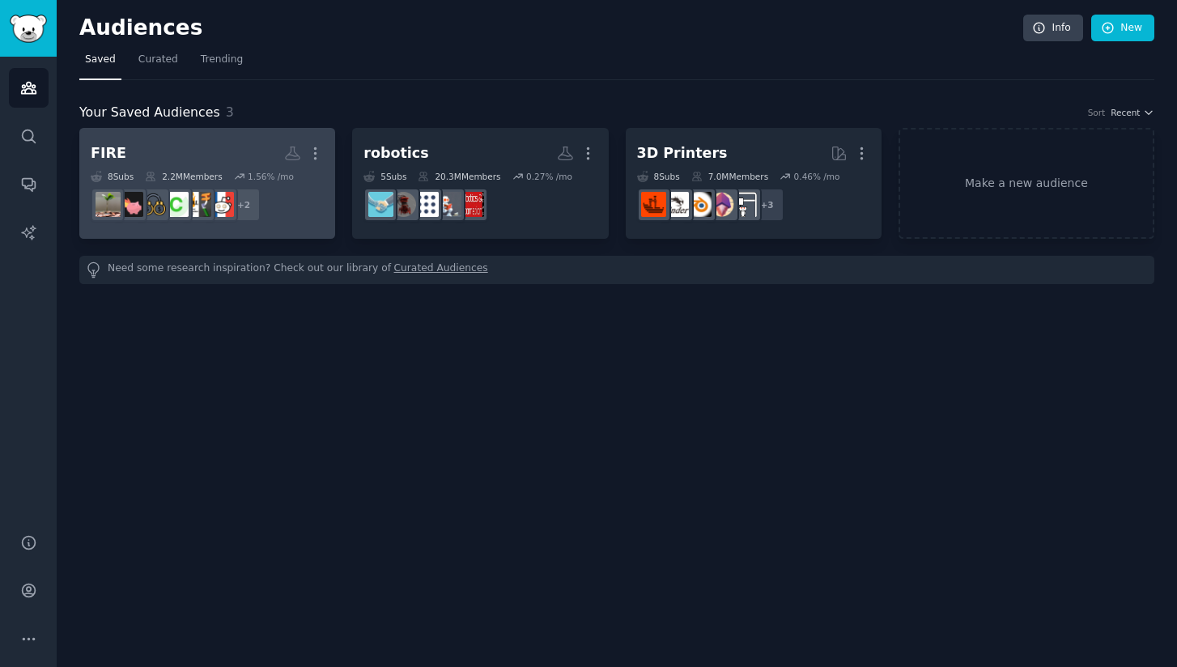
click at [229, 167] on h2 "FIRE More" at bounding box center [207, 153] width 233 height 28
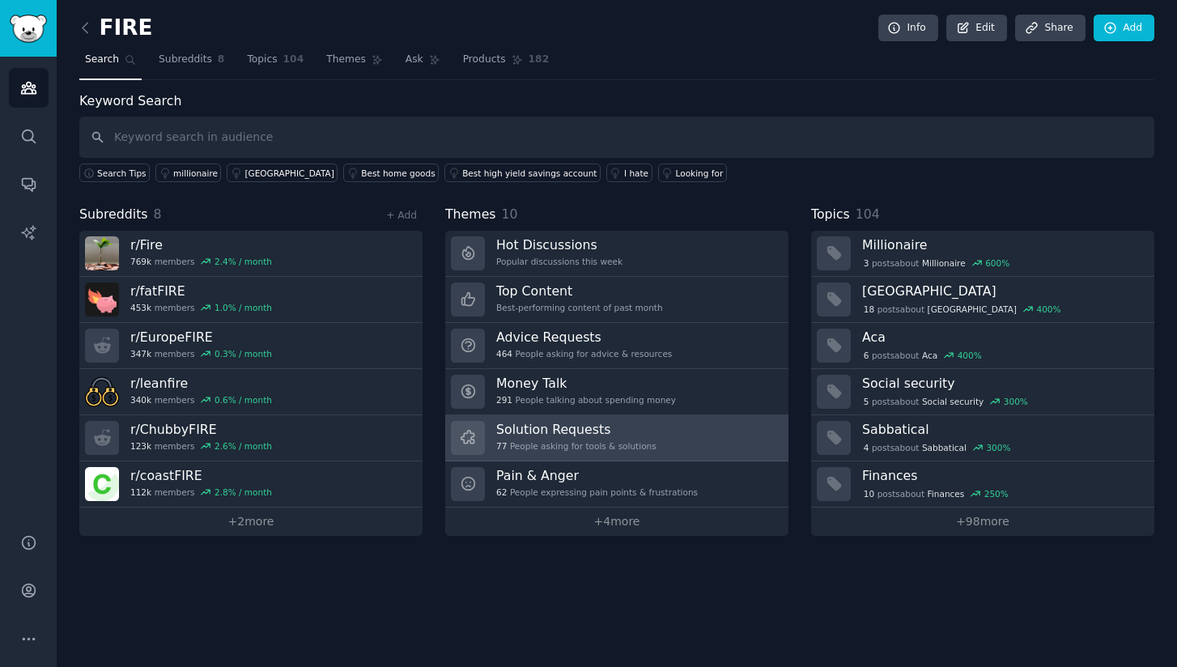
click at [641, 449] on div "77 People asking for tools & solutions" at bounding box center [576, 445] width 160 height 11
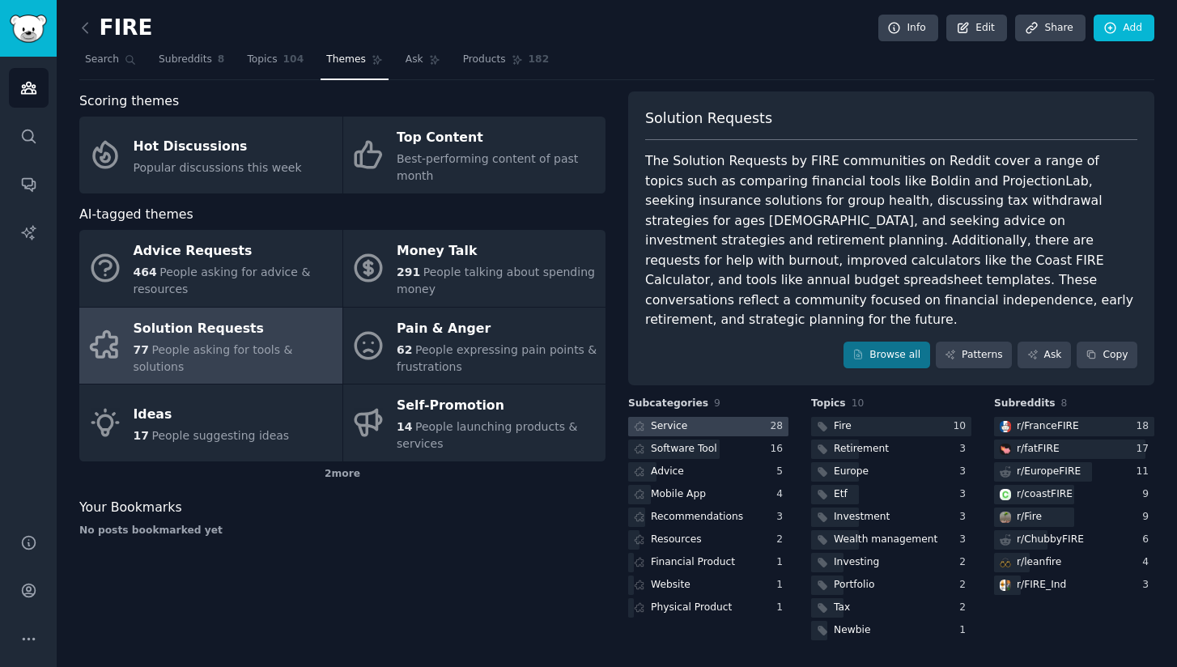
click at [744, 417] on div at bounding box center [708, 427] width 160 height 20
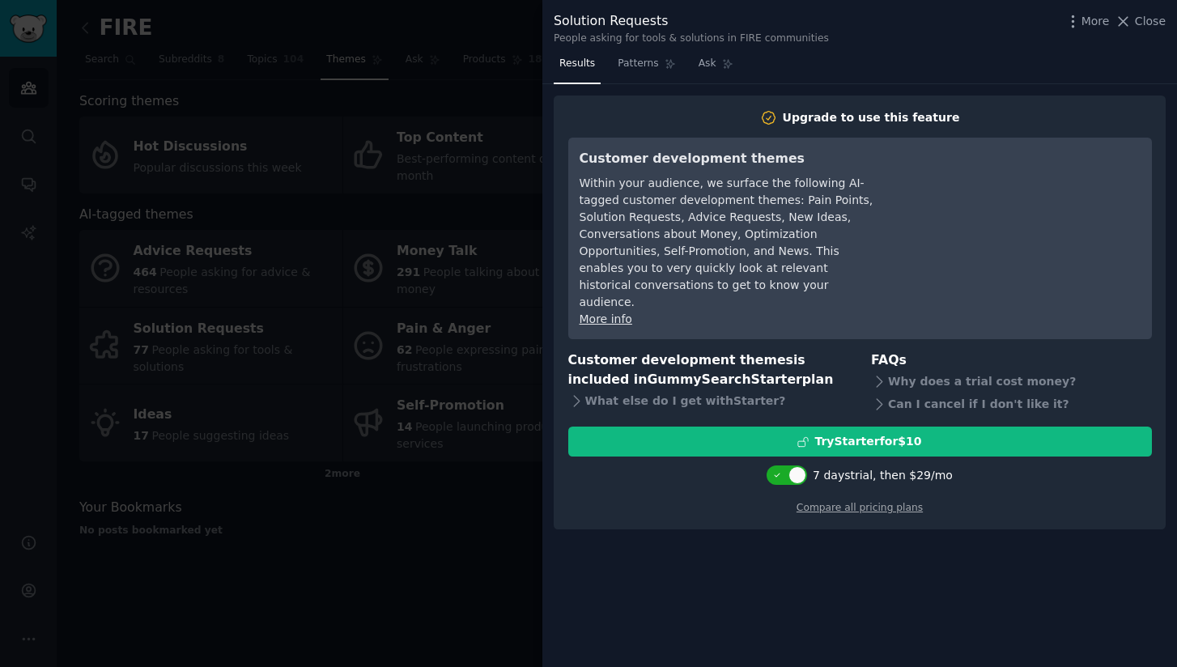
click at [797, 469] on div at bounding box center [786, 477] width 40 height 24
click at [797, 466] on div at bounding box center [797, 475] width 18 height 18
click at [779, 466] on div at bounding box center [778, 475] width 18 height 18
checkbox input "true"
drag, startPoint x: 584, startPoint y: 159, endPoint x: 651, endPoint y: 299, distance: 155.3
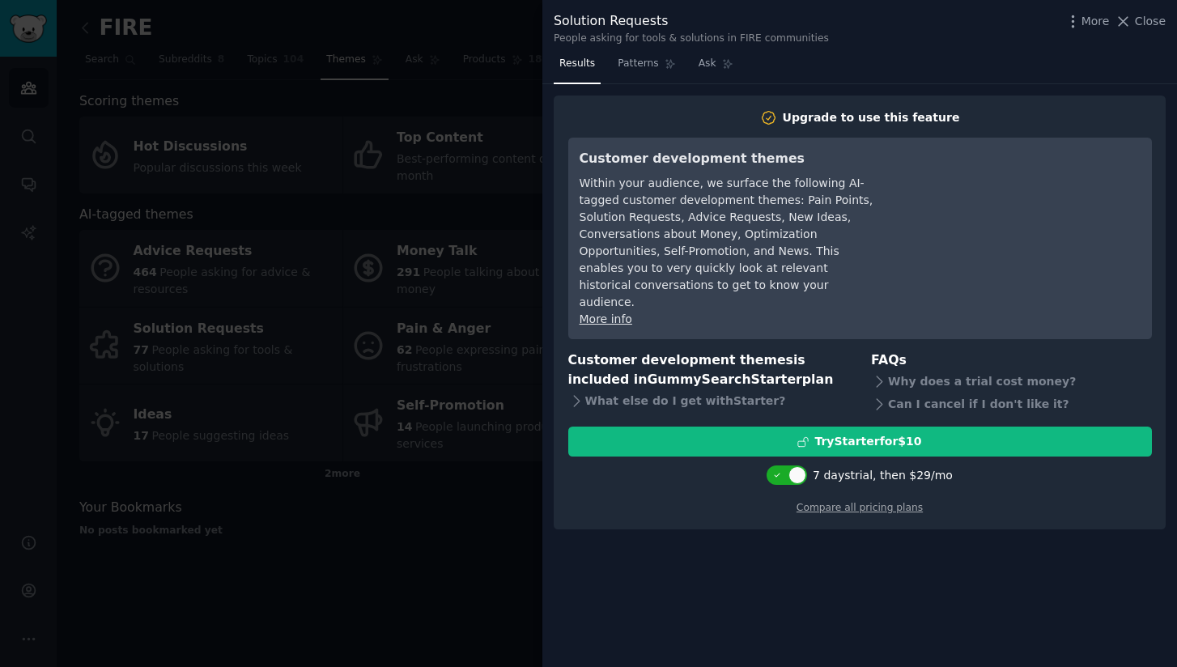
click at [651, 300] on div "Customer development themes Within your audience, we surface the following AI-t…" at bounding box center [727, 238] width 295 height 179
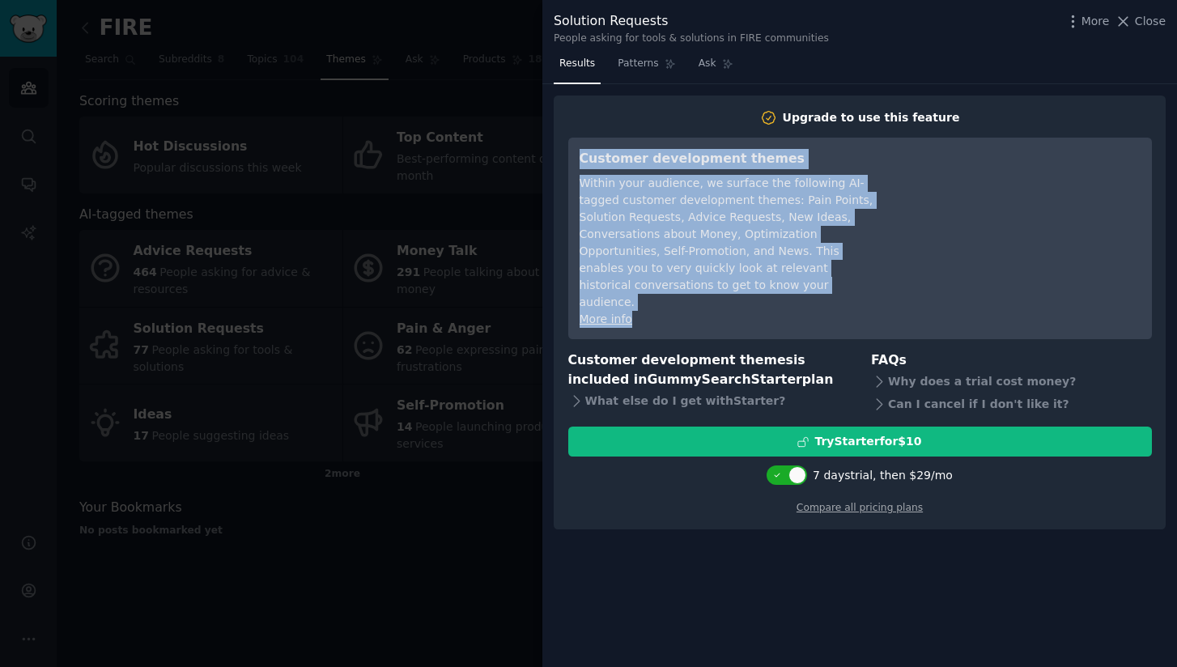
drag, startPoint x: 576, startPoint y: 155, endPoint x: 854, endPoint y: 303, distance: 314.3
click at [854, 303] on div "Customer development themes Within your audience, we surface the following AI-t…" at bounding box center [860, 239] width 584 height 202
click at [854, 311] on div "More info" at bounding box center [727, 319] width 295 height 17
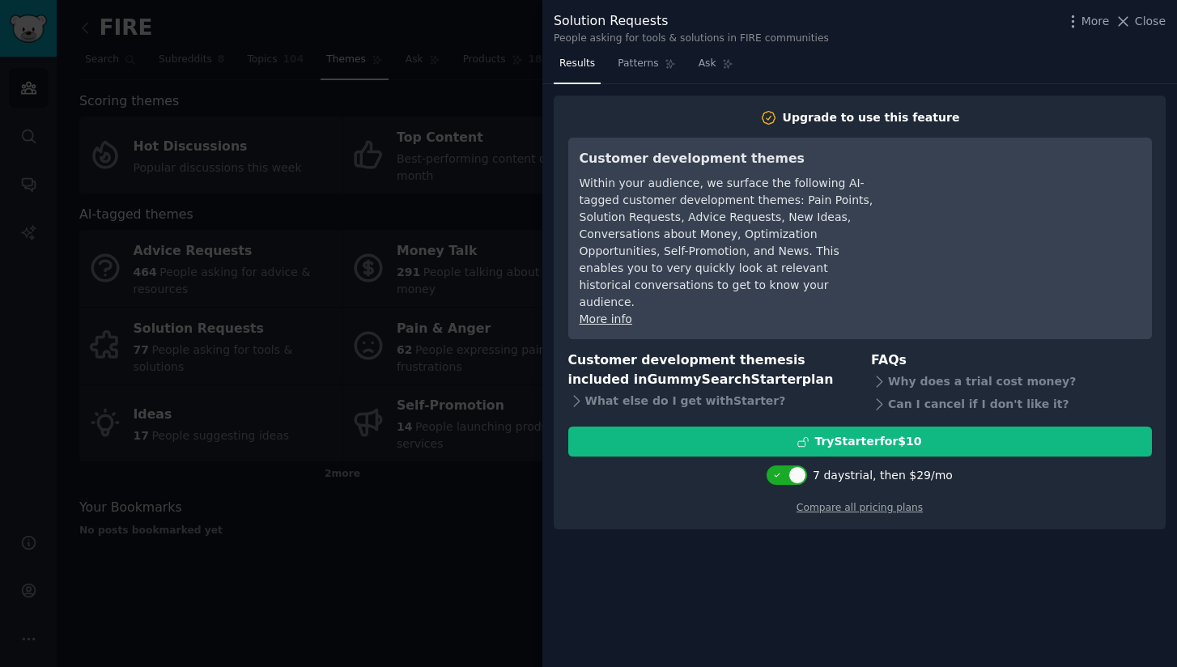
click at [578, 307] on div "Customer development themes Within your audience, we surface the following AI-t…" at bounding box center [860, 239] width 584 height 202
click at [588, 312] on link "More info" at bounding box center [606, 318] width 53 height 13
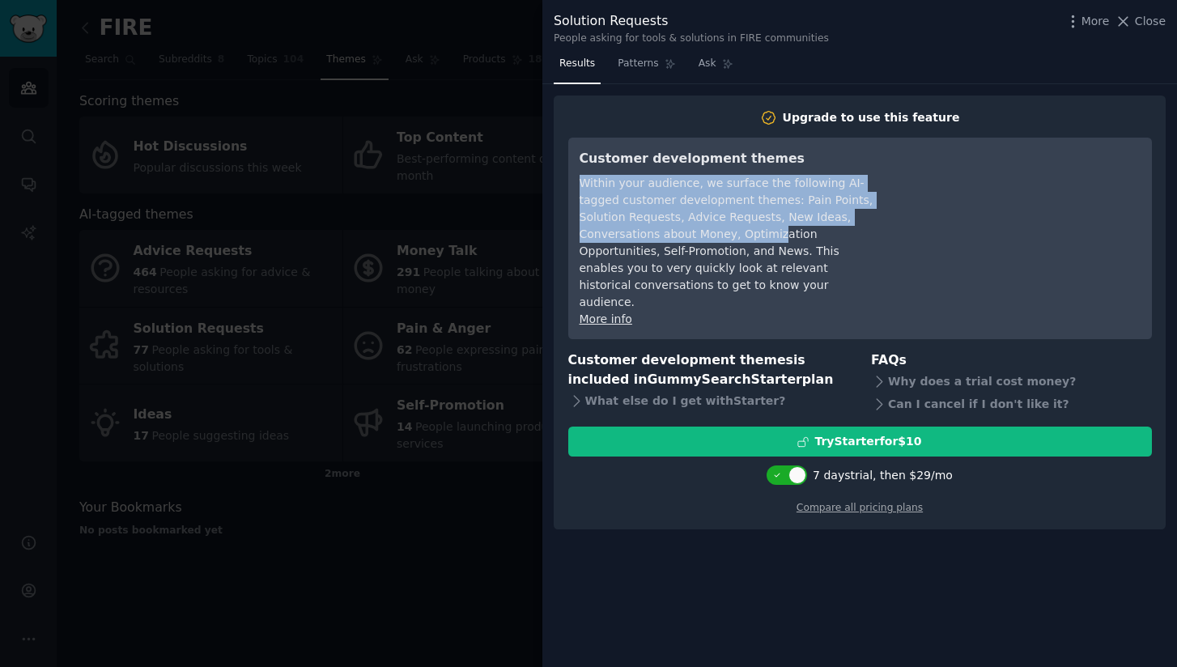
drag, startPoint x: 595, startPoint y: 174, endPoint x: 767, endPoint y: 241, distance: 185.0
click at [768, 241] on div "Within your audience, we surface the following AI-tagged customer development t…" at bounding box center [727, 243] width 295 height 136
click at [767, 241] on div "Within your audience, we surface the following AI-tagged customer development t…" at bounding box center [727, 243] width 295 height 136
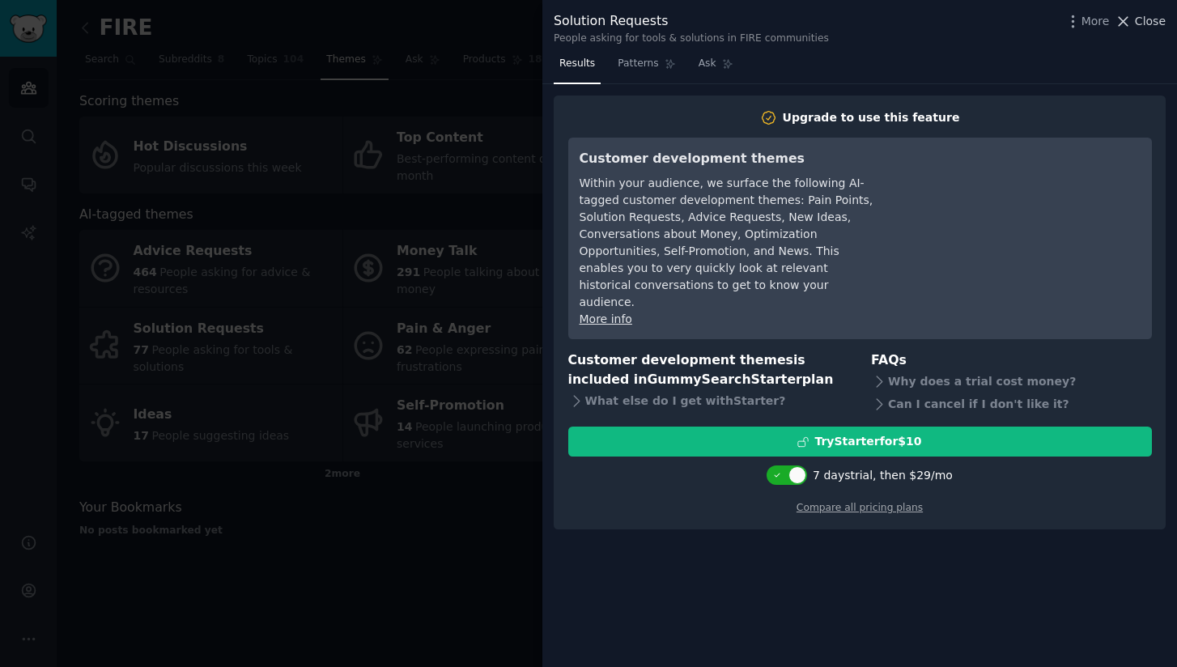
click at [1137, 27] on span "Close" at bounding box center [1150, 21] width 31 height 17
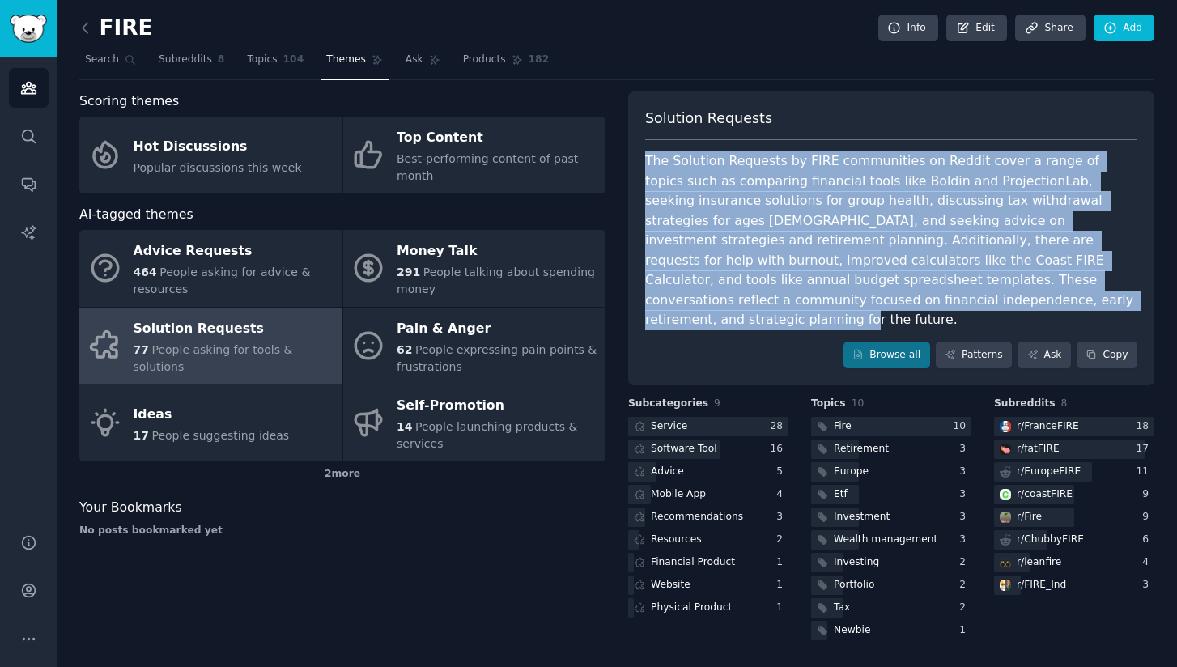
drag, startPoint x: 647, startPoint y: 159, endPoint x: 972, endPoint y: 287, distance: 349.3
click at [971, 288] on div "The Solution Requests by FIRE communities on Reddit cover a range of topics suc…" at bounding box center [891, 240] width 492 height 179
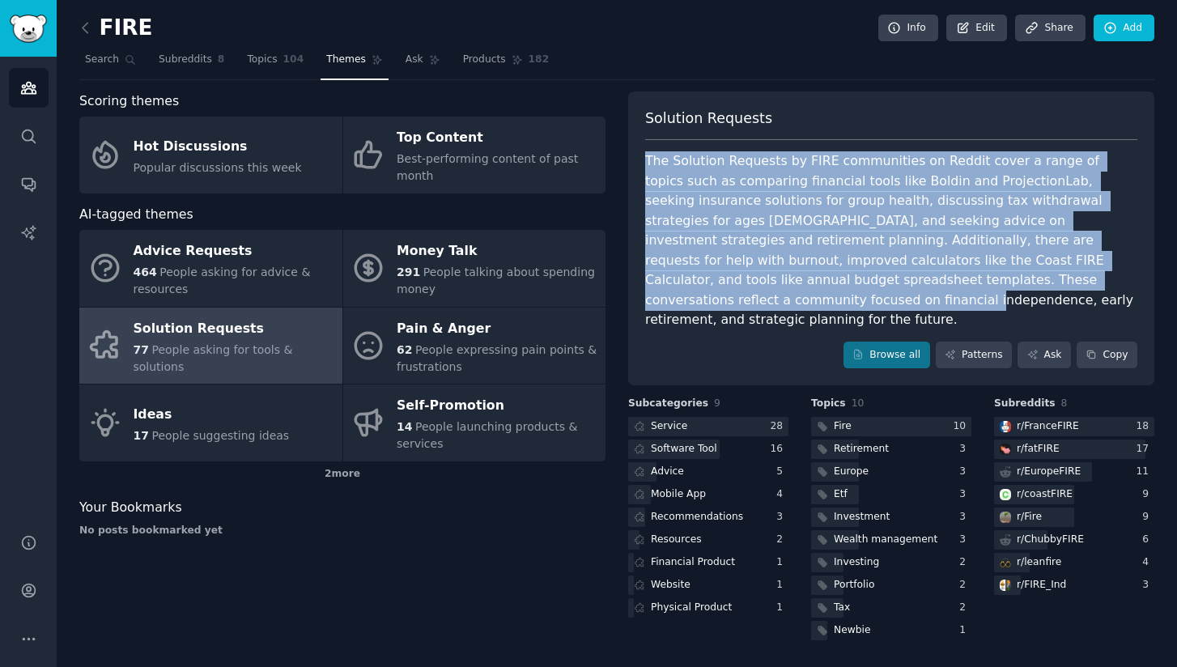
click at [972, 287] on div "The Solution Requests by FIRE communities on Reddit cover a range of topics suc…" at bounding box center [891, 240] width 492 height 179
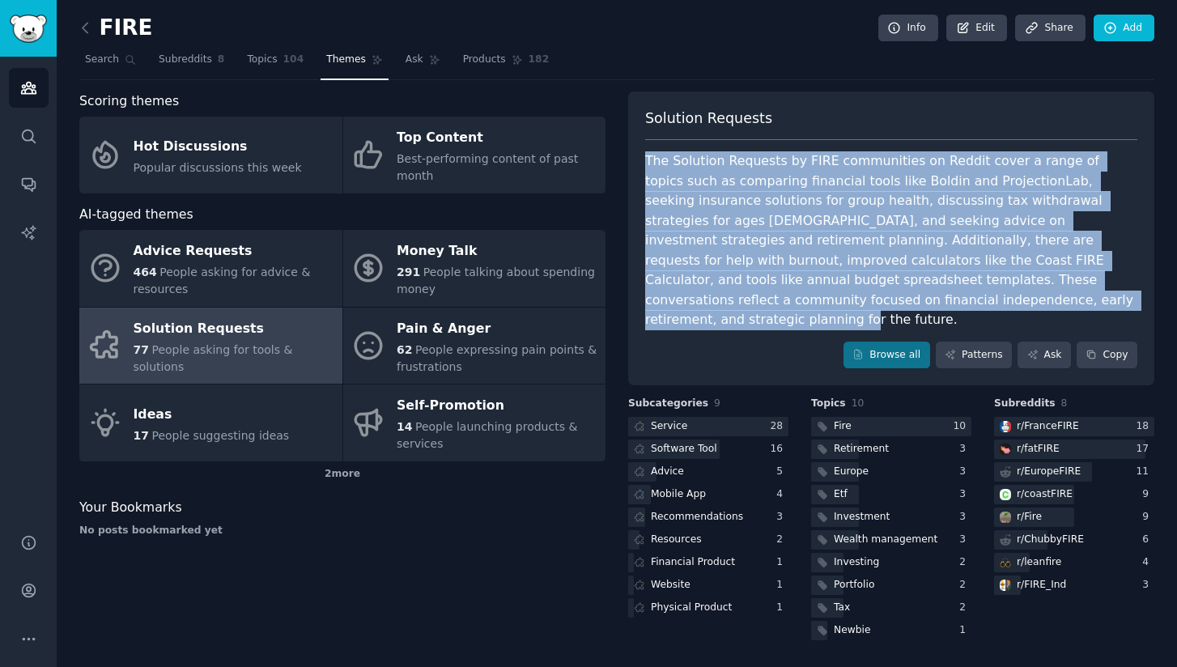
drag, startPoint x: 850, startPoint y: 303, endPoint x: 621, endPoint y: 163, distance: 268.5
click at [621, 163] on div "Scoring themes Hot Discussions Popular discussions this week Top Content Best-p…" at bounding box center [616, 367] width 1075 height 552
click at [647, 163] on div "The Solution Requests by FIRE communities on Reddit cover a range of topics suc…" at bounding box center [891, 240] width 492 height 179
drag, startPoint x: 647, startPoint y: 163, endPoint x: 856, endPoint y: 303, distance: 252.1
click at [856, 303] on div "The Solution Requests by FIRE communities on Reddit cover a range of topics suc…" at bounding box center [891, 240] width 492 height 179
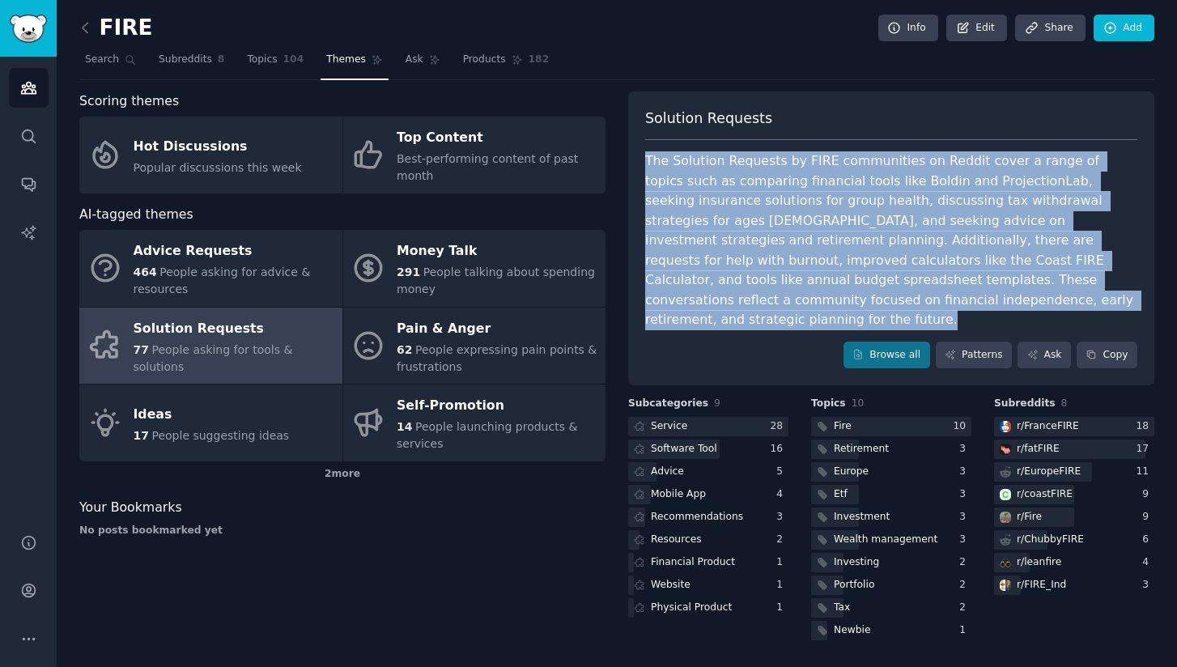
click at [856, 303] on div "The Solution Requests by FIRE communities on Reddit cover a range of topics suc…" at bounding box center [891, 240] width 492 height 179
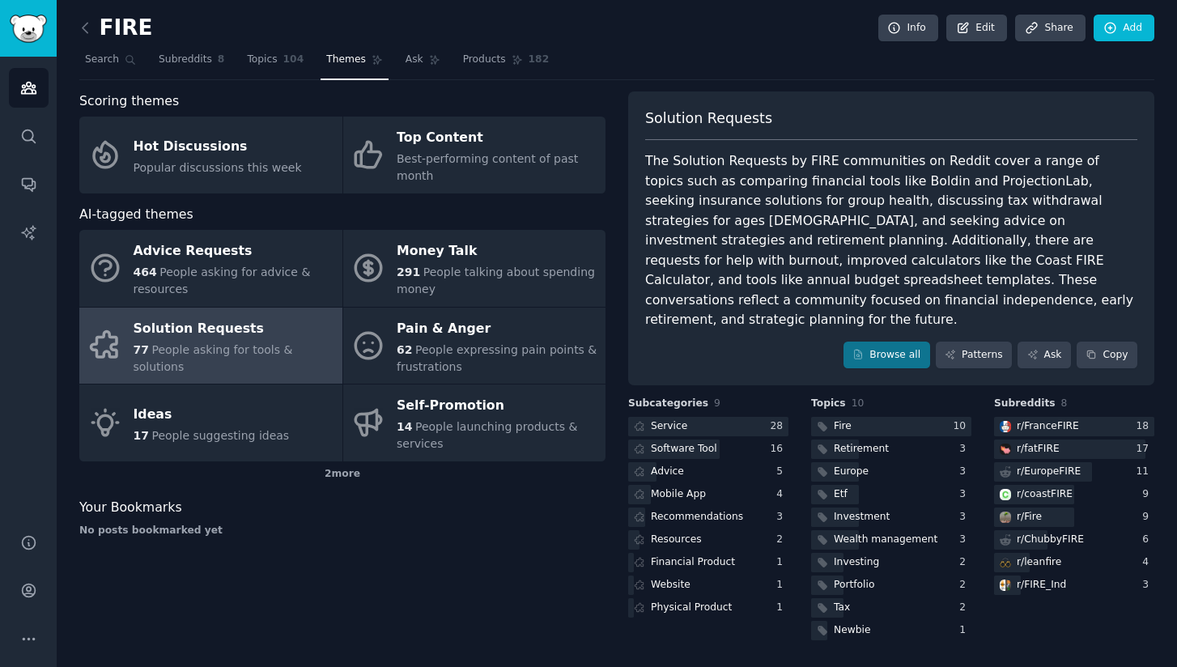
click at [824, 197] on div "The Solution Requests by FIRE communities on Reddit cover a range of topics suc…" at bounding box center [891, 240] width 492 height 179
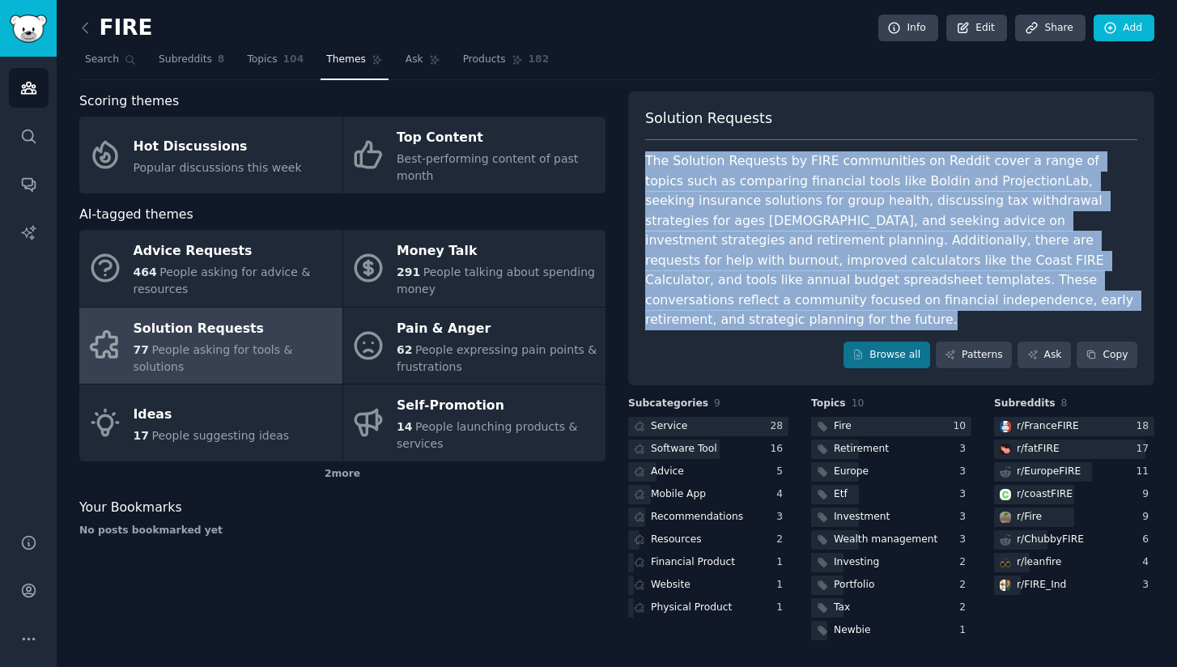
click at [824, 197] on div "The Solution Requests by FIRE communities on Reddit cover a range of topics suc…" at bounding box center [891, 240] width 492 height 179
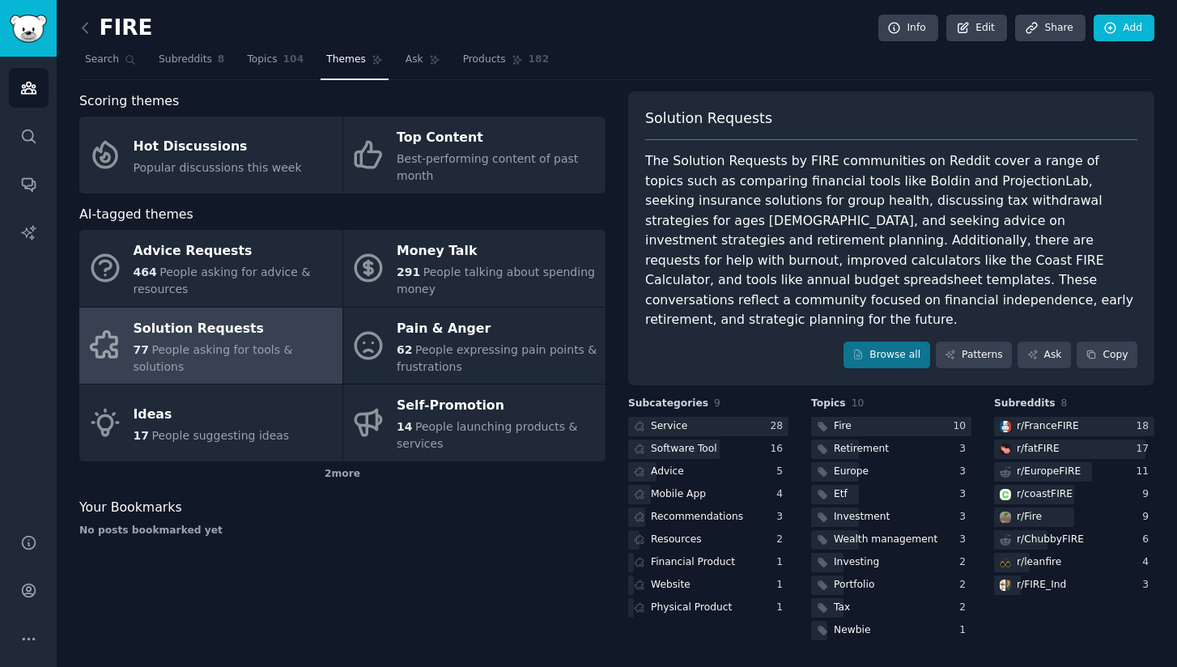
click at [864, 197] on div "The Solution Requests by FIRE communities on Reddit cover a range of topics suc…" at bounding box center [891, 240] width 492 height 179
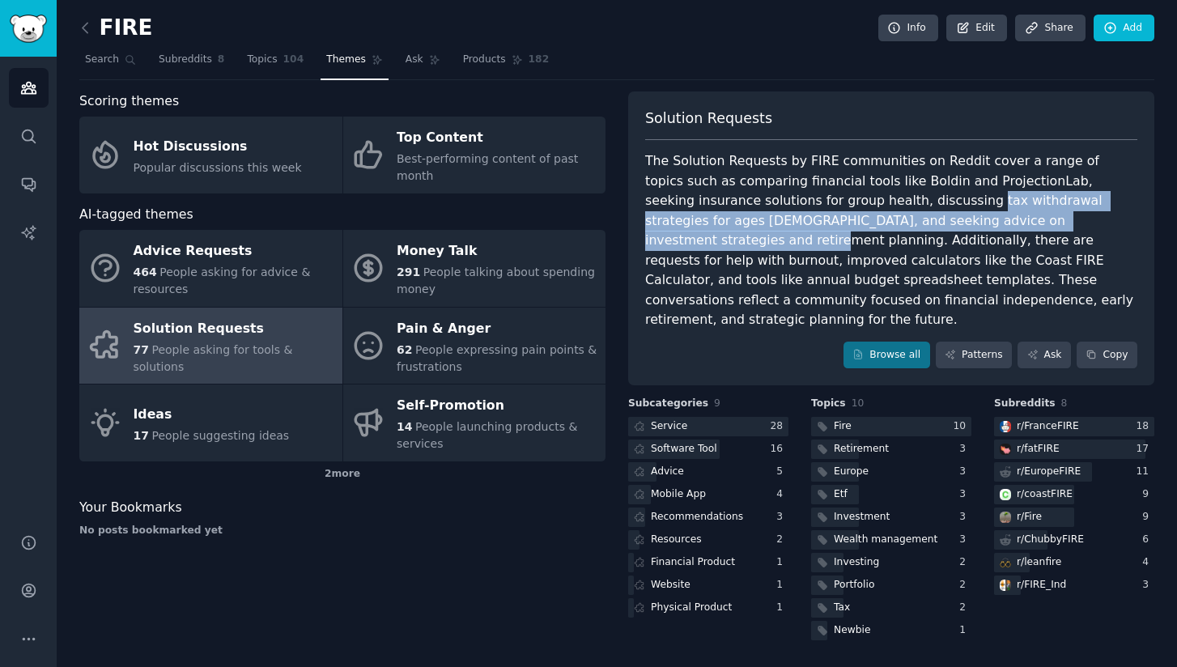
drag, startPoint x: 864, startPoint y: 197, endPoint x: 986, endPoint y: 228, distance: 126.0
click at [986, 228] on div "The Solution Requests by FIRE communities on Reddit cover a range of topics suc…" at bounding box center [891, 240] width 492 height 179
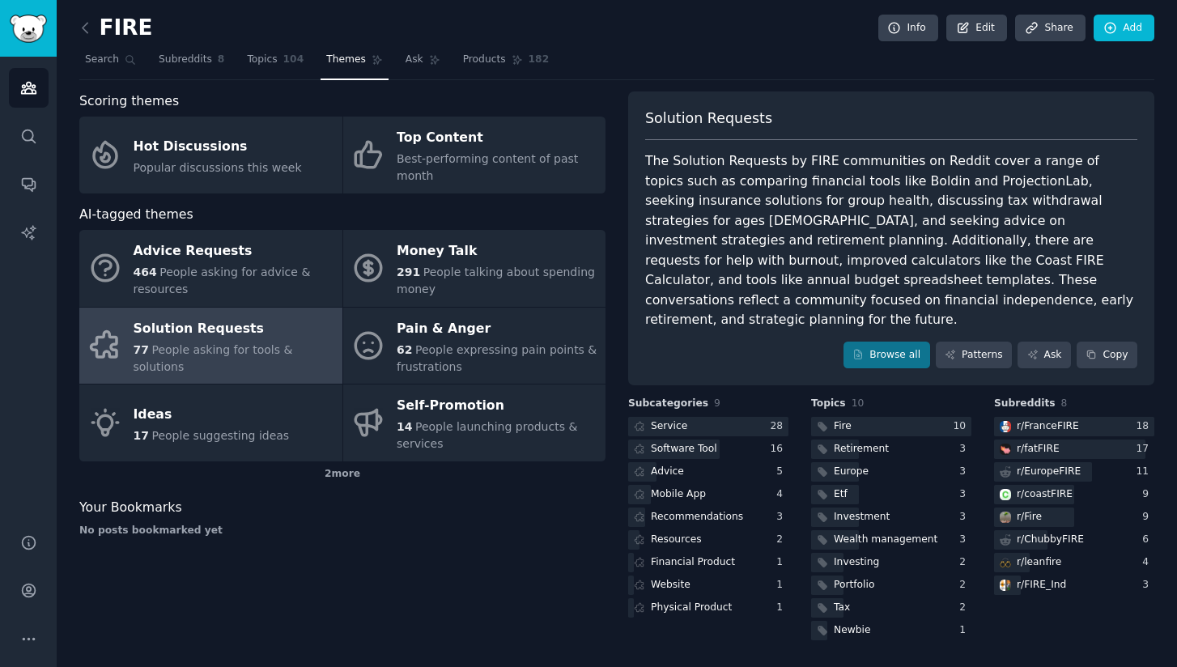
click at [1011, 223] on div "The Solution Requests by FIRE communities on Reddit cover a range of topics suc…" at bounding box center [891, 240] width 492 height 179
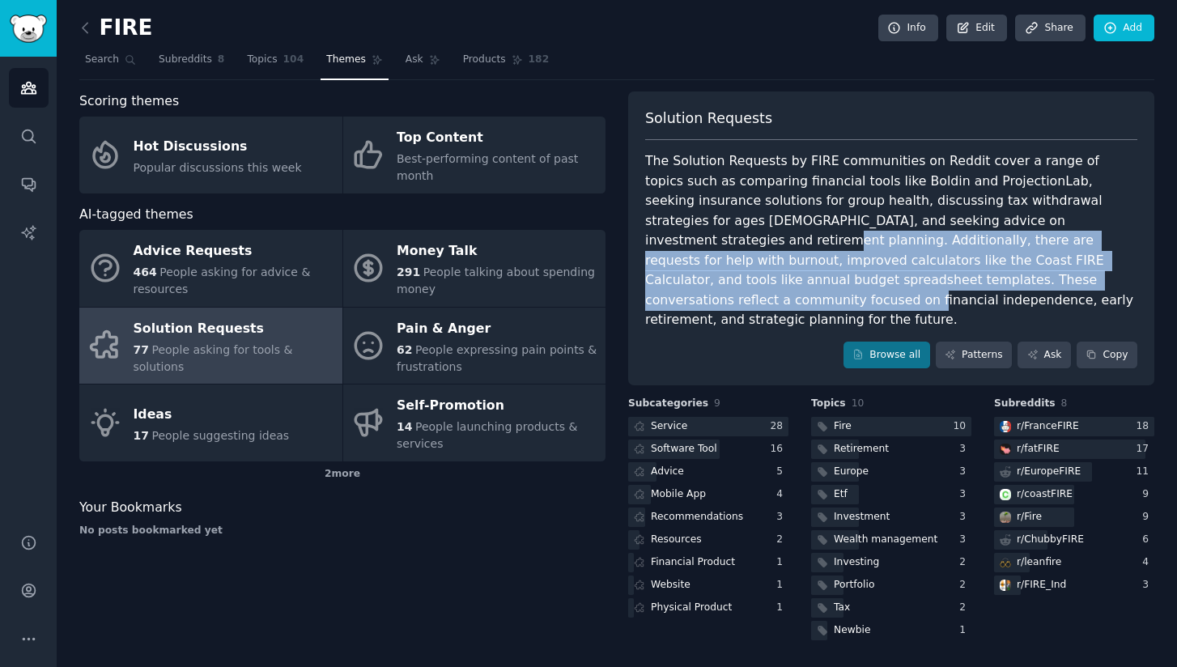
drag, startPoint x: 1020, startPoint y: 223, endPoint x: 905, endPoint y: 286, distance: 131.1
click at [905, 287] on div "The Solution Requests by FIRE communities on Reddit cover a range of topics suc…" at bounding box center [891, 240] width 492 height 179
click at [905, 286] on div "The Solution Requests by FIRE communities on Reddit cover a range of topics suc…" at bounding box center [891, 240] width 492 height 179
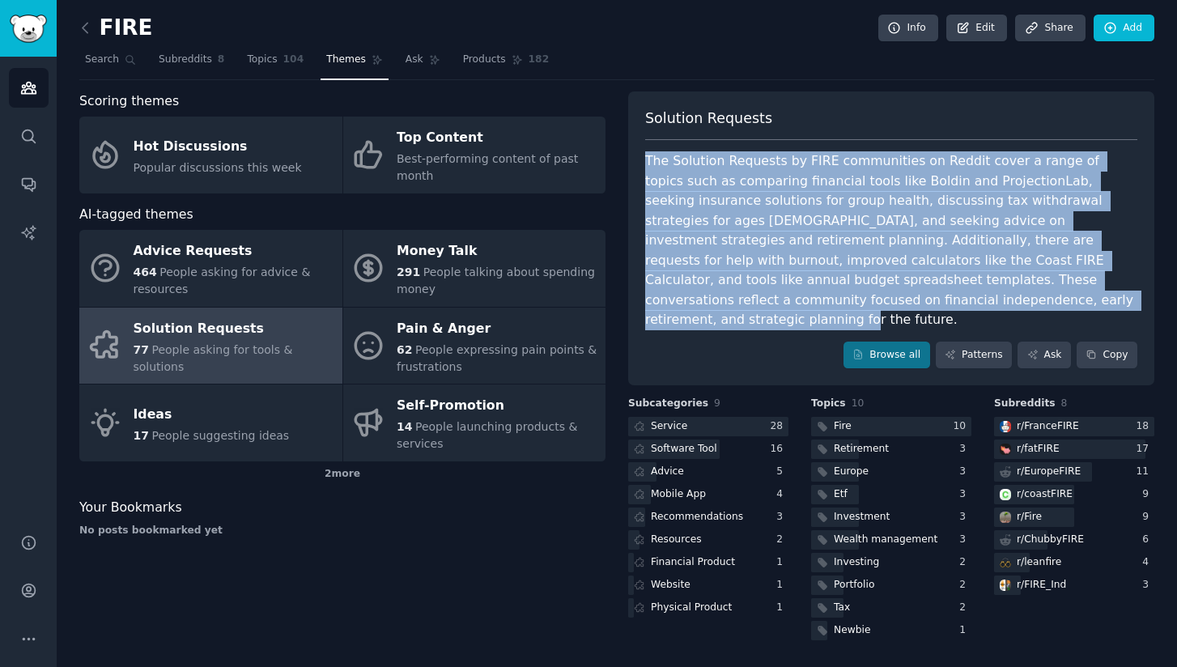
drag, startPoint x: 897, startPoint y: 300, endPoint x: 646, endPoint y: 150, distance: 292.6
click at [646, 150] on div "Solution Requests The Solution Requests by FIRE communities on Reddit cover a r…" at bounding box center [891, 238] width 526 height 295
drag, startPoint x: 646, startPoint y: 159, endPoint x: 895, endPoint y: 303, distance: 287.9
click at [895, 303] on div "The Solution Requests by FIRE communities on Reddit cover a range of topics suc…" at bounding box center [891, 240] width 492 height 179
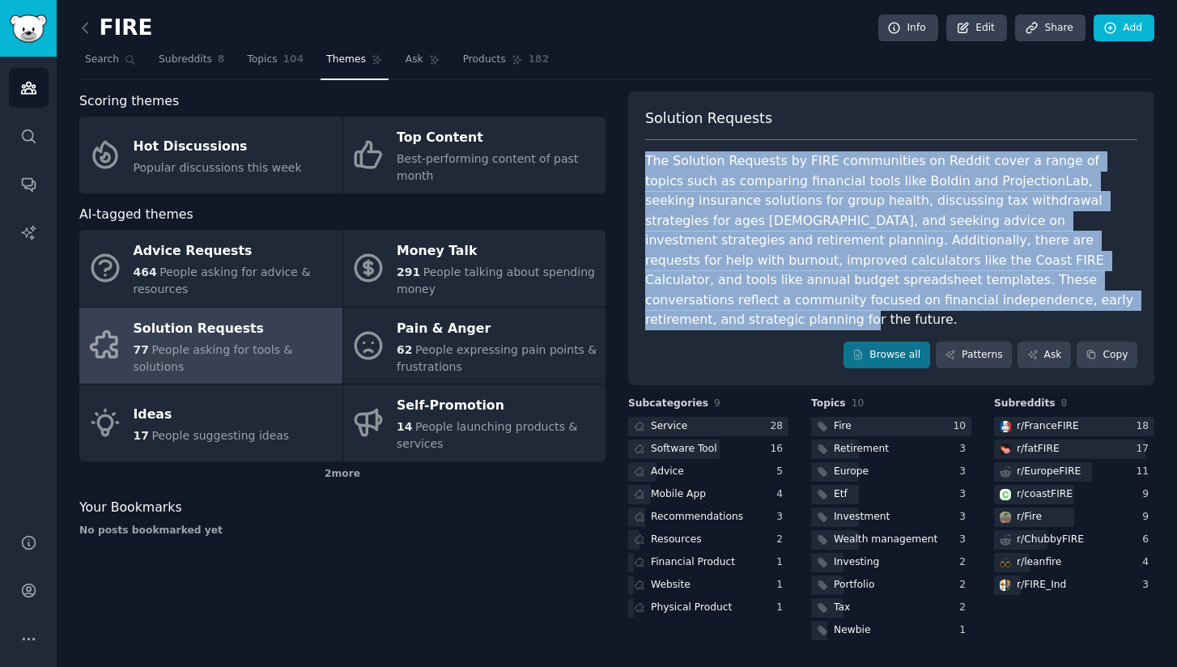
click at [895, 303] on div "The Solution Requests by FIRE communities on Reddit cover a range of topics suc…" at bounding box center [891, 240] width 492 height 179
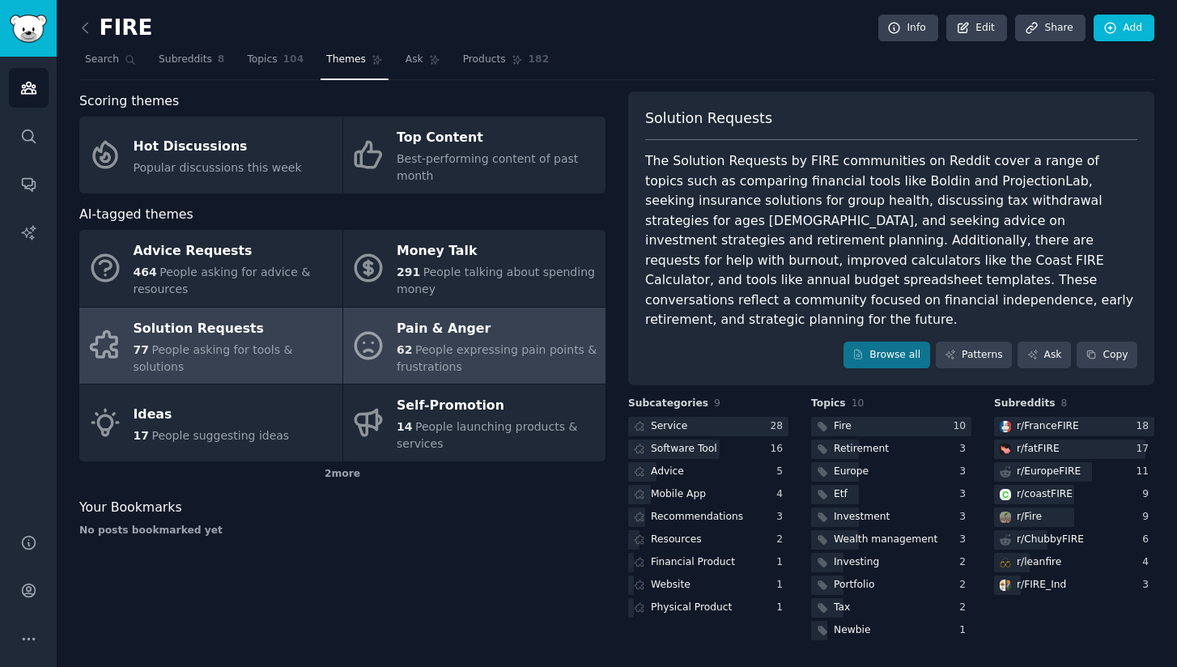
click at [567, 376] on link "Pain & Anger 62 People expressing pain points & frustrations" at bounding box center [474, 346] width 263 height 77
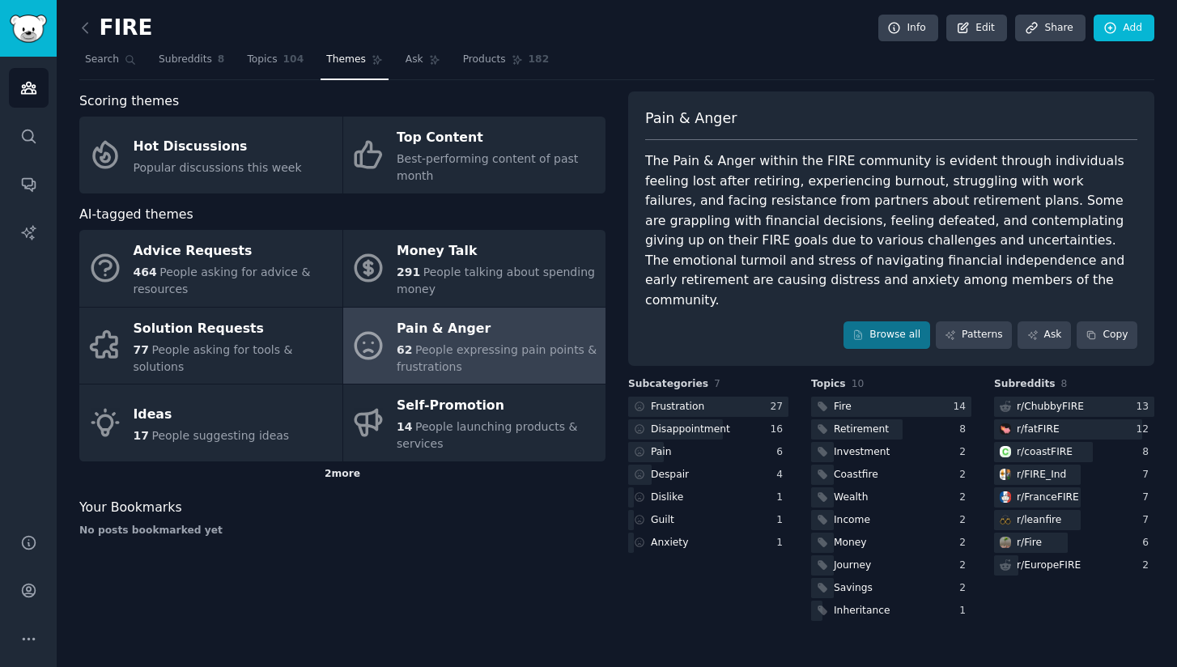
click at [337, 471] on div "2 more" at bounding box center [342, 474] width 526 height 26
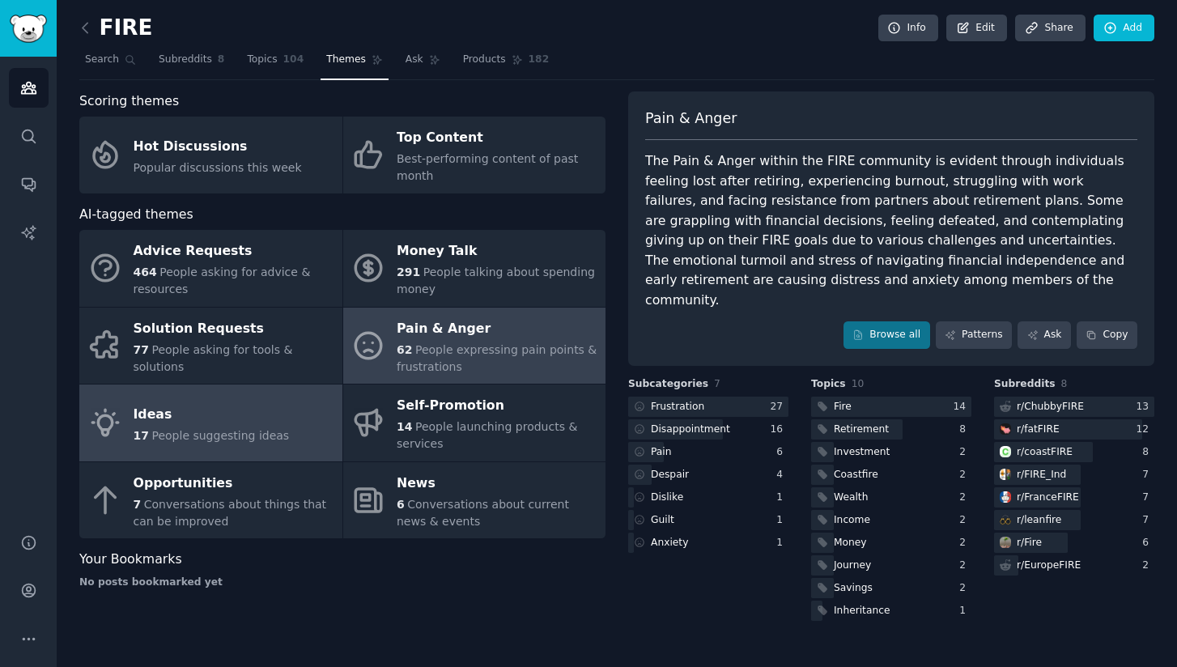
click at [272, 434] on span "People suggesting ideas" at bounding box center [220, 435] width 138 height 13
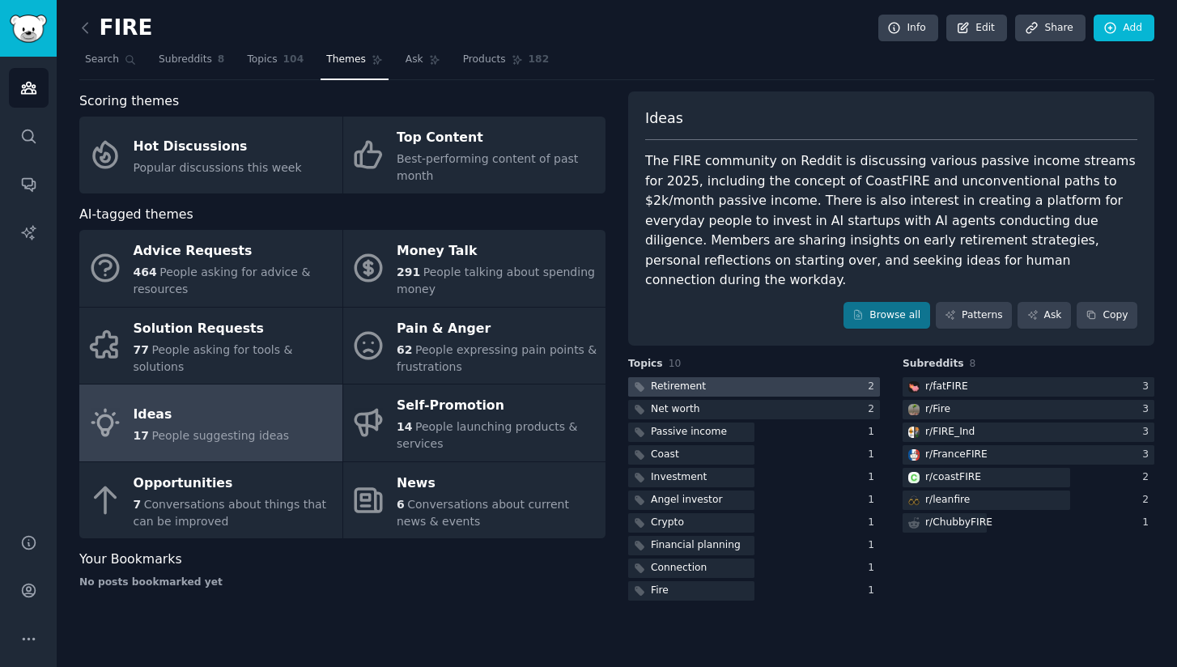
click at [801, 377] on div at bounding box center [754, 387] width 252 height 20
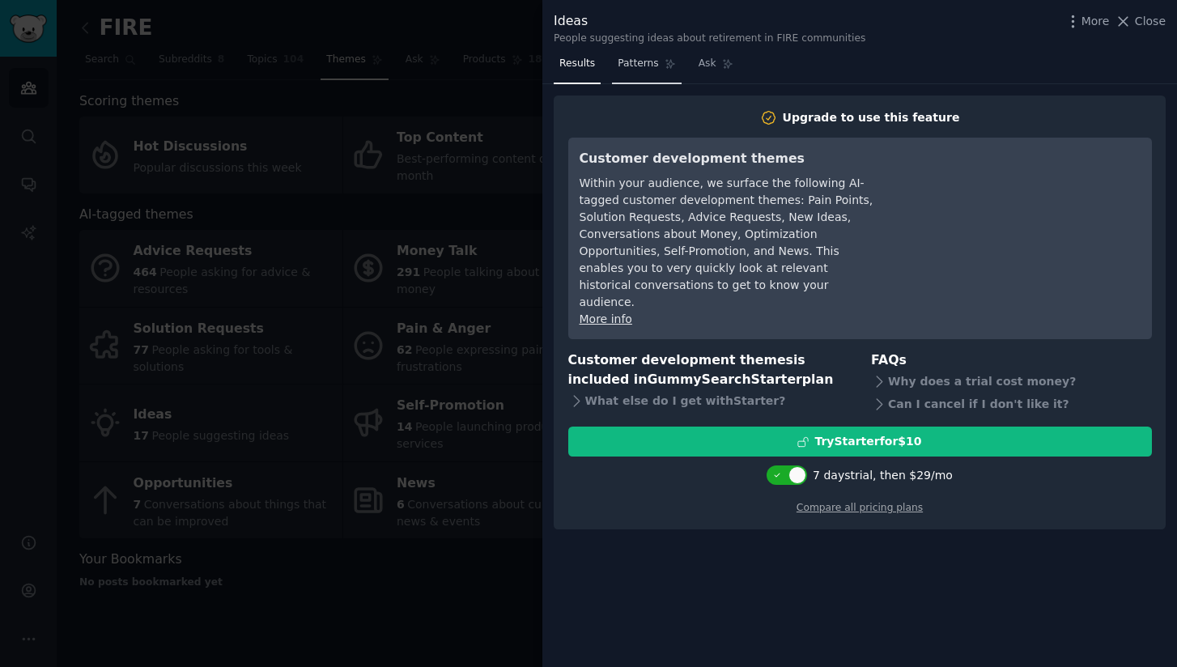
click at [639, 53] on link "Patterns" at bounding box center [646, 67] width 69 height 33
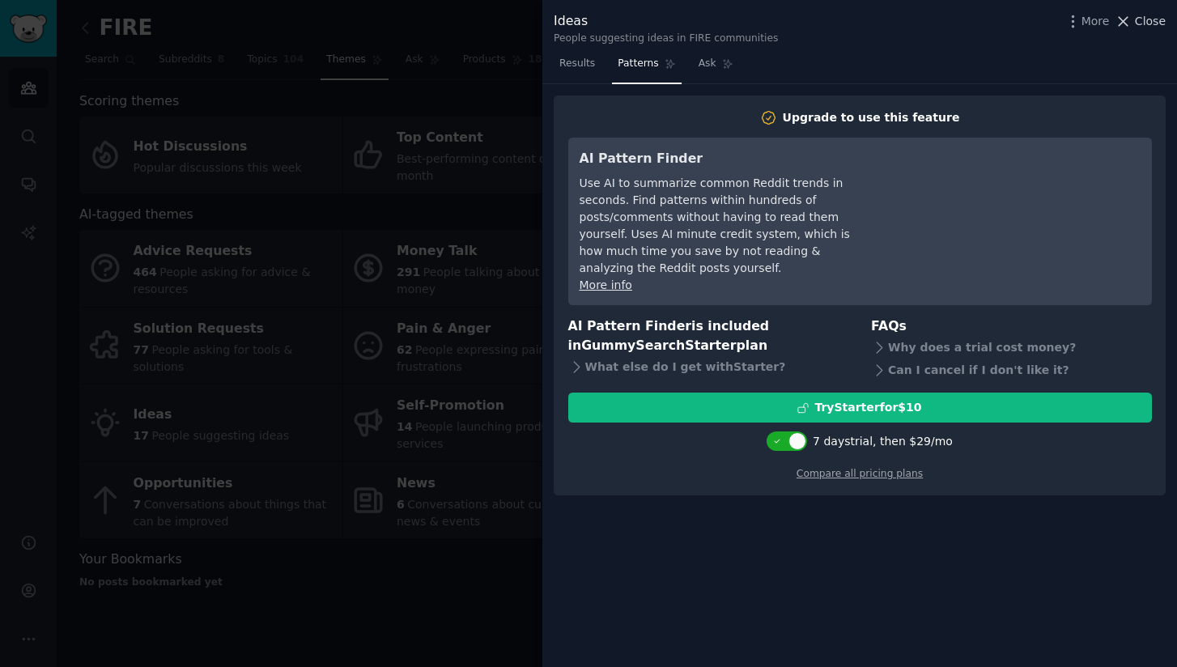
click at [1155, 22] on span "Close" at bounding box center [1150, 21] width 31 height 17
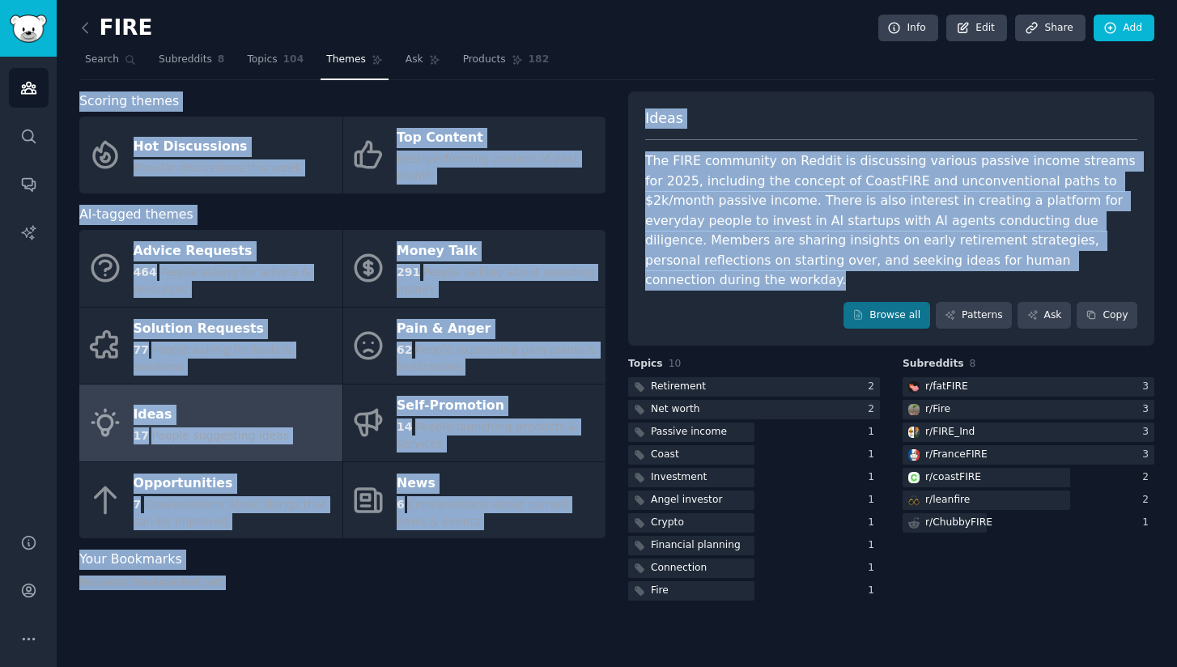
drag, startPoint x: 648, startPoint y: 70, endPoint x: 1032, endPoint y: 258, distance: 427.9
click at [1032, 258] on div "FIRE Info Edit Share Add Search Subreddits 8 Topics 104 Themes Ask Products 182…" at bounding box center [616, 313] width 1075 height 581
click at [1032, 258] on div "The FIRE community on Reddit is discussing various passive income streams for 2…" at bounding box center [891, 220] width 492 height 139
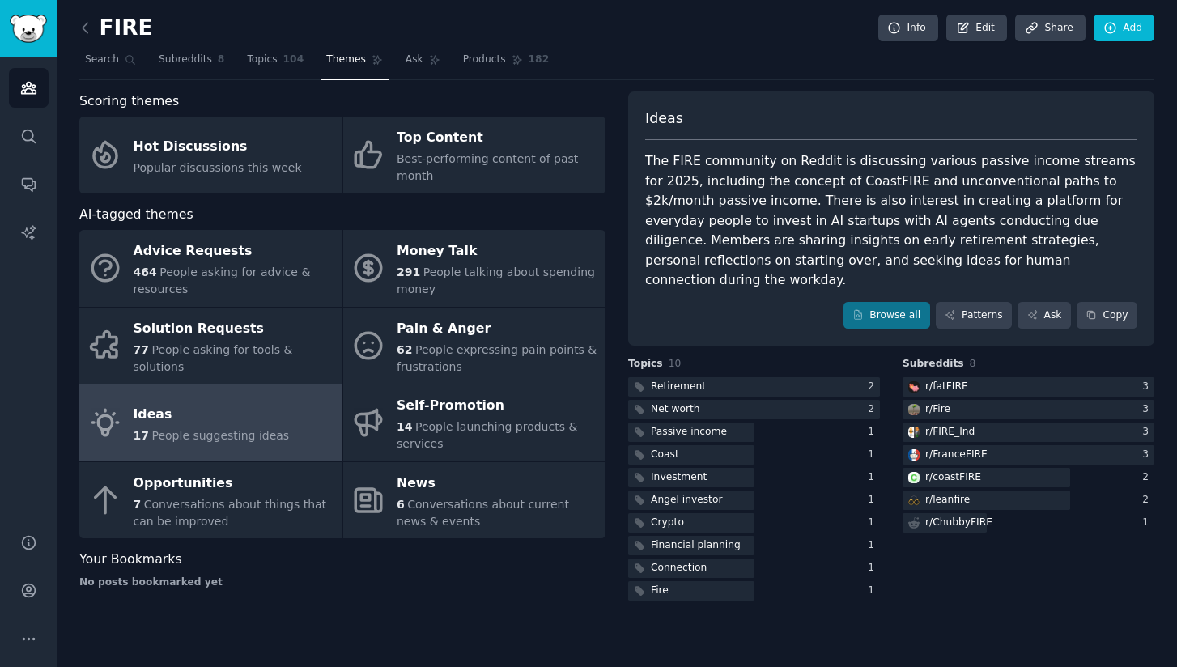
click at [811, 193] on div "The FIRE community on Reddit is discussing various passive income streams for 2…" at bounding box center [891, 220] width 492 height 139
click at [641, 159] on div "Ideas The FIRE community on Reddit is discussing various passive income streams…" at bounding box center [891, 218] width 526 height 255
click at [645, 159] on div "The FIRE community on Reddit is discussing various passive income streams for 2…" at bounding box center [891, 220] width 492 height 139
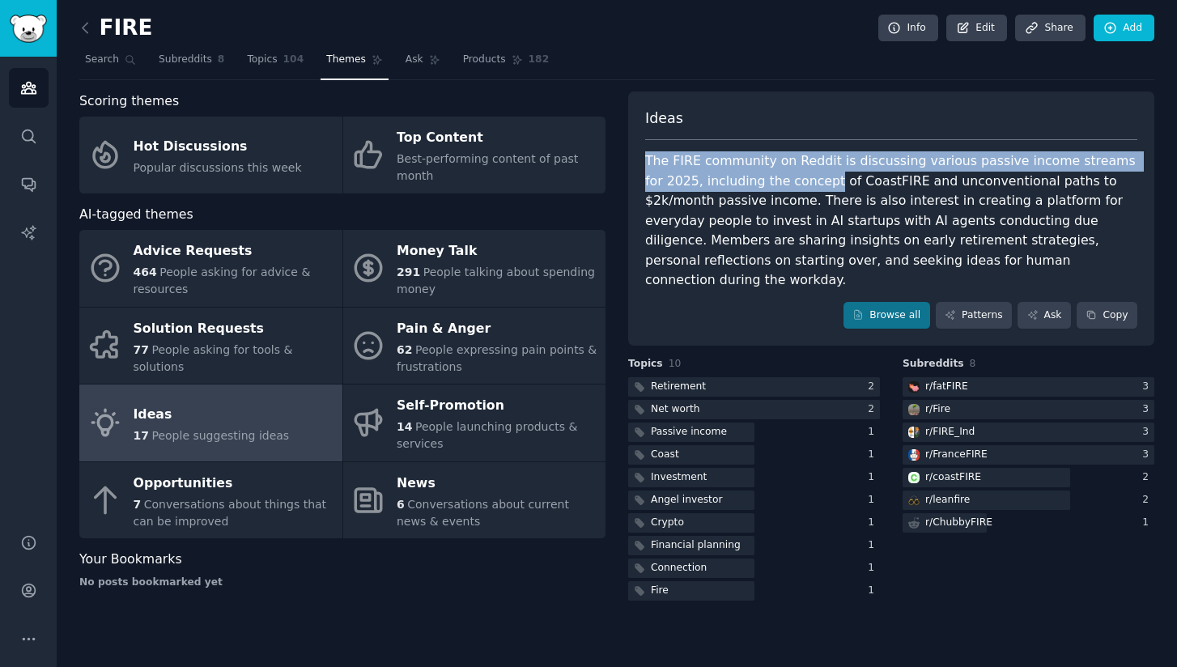
drag, startPoint x: 646, startPoint y: 158, endPoint x: 802, endPoint y: 195, distance: 160.6
click at [802, 195] on div "The FIRE community on Reddit is discussing various passive income streams for 2…" at bounding box center [891, 220] width 492 height 139
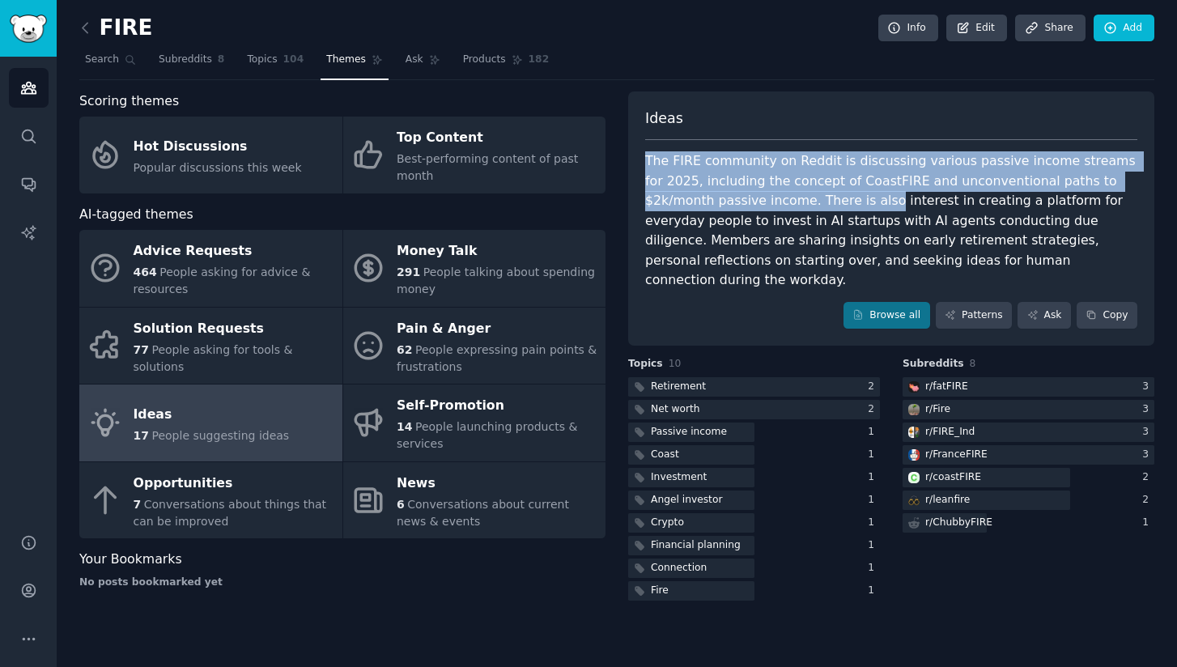
click at [802, 195] on div "The FIRE community on Reddit is discussing various passive income streams for 2…" at bounding box center [891, 220] width 492 height 139
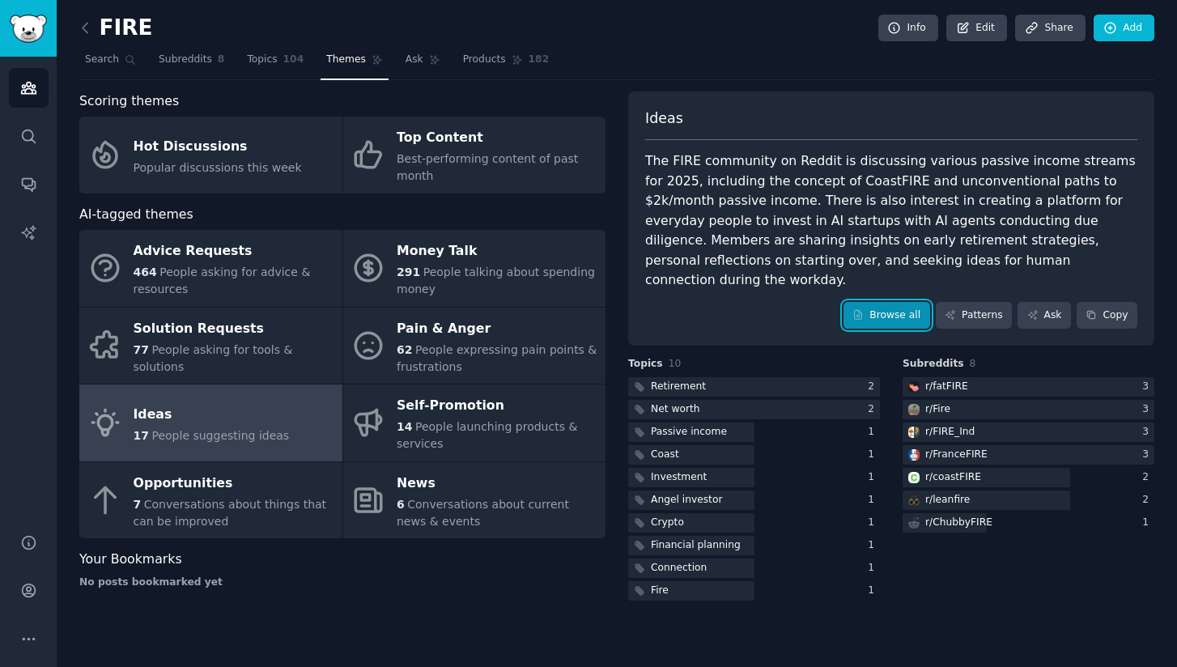
click at [898, 304] on link "Browse all" at bounding box center [886, 316] width 87 height 28
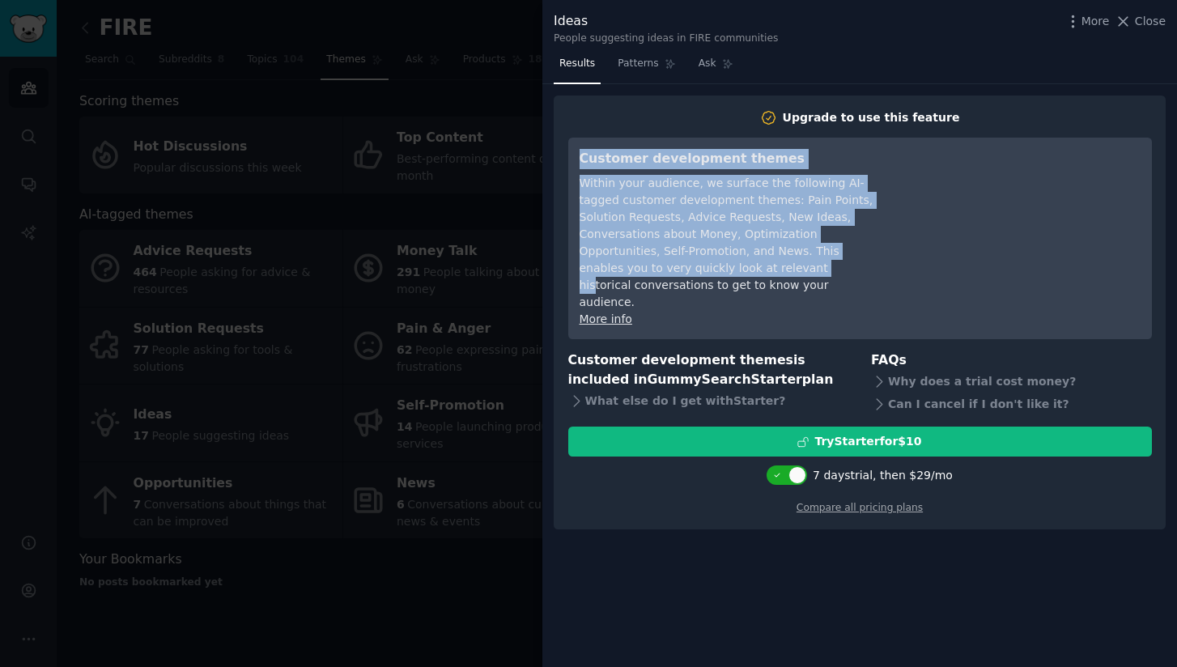
drag, startPoint x: 581, startPoint y: 155, endPoint x: 776, endPoint y: 264, distance: 223.6
click at [779, 264] on div "Customer development themes Within your audience, we surface the following AI-t…" at bounding box center [727, 238] width 295 height 179
click at [776, 264] on div "Within your audience, we surface the following AI-tagged customer development t…" at bounding box center [727, 243] width 295 height 136
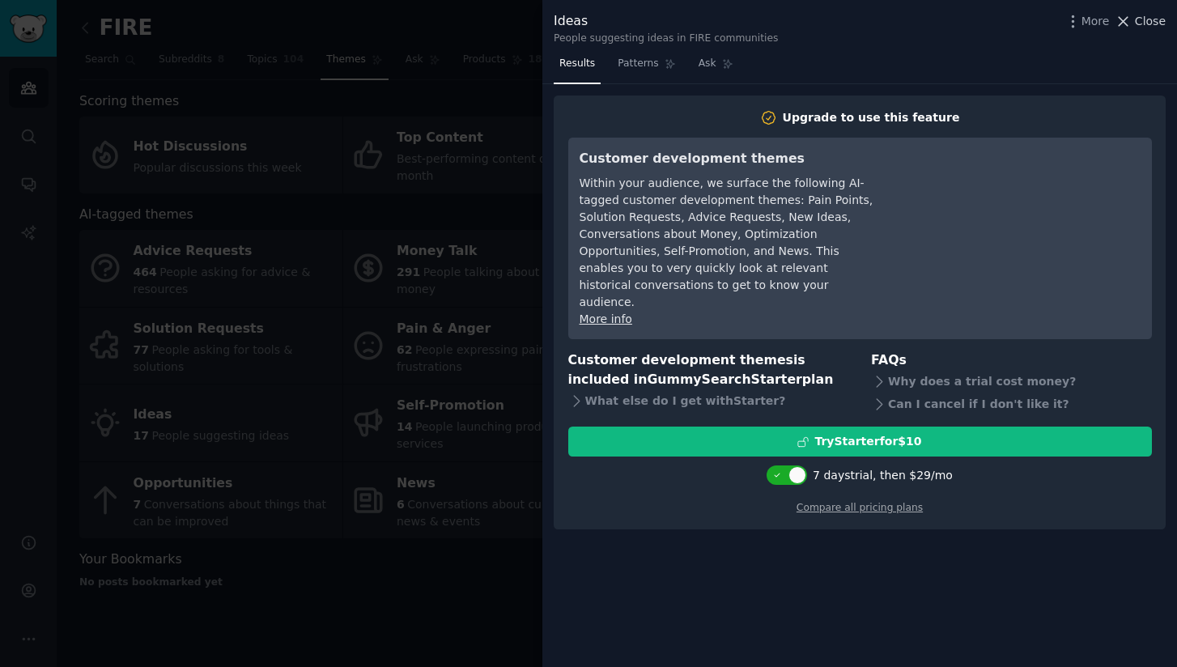
click at [1137, 15] on span "Close" at bounding box center [1150, 21] width 31 height 17
